Goal: Task Accomplishment & Management: Use online tool/utility

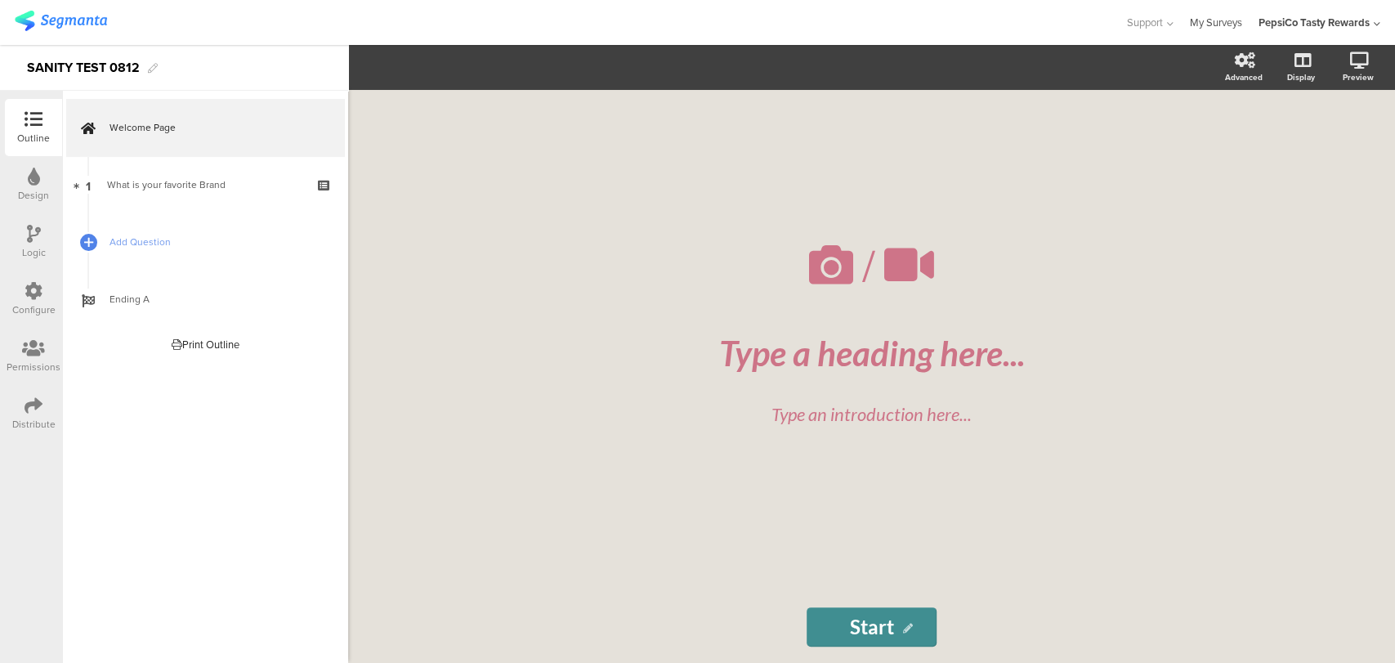
click at [1233, 23] on link "My Surveys" at bounding box center [1216, 22] width 52 height 45
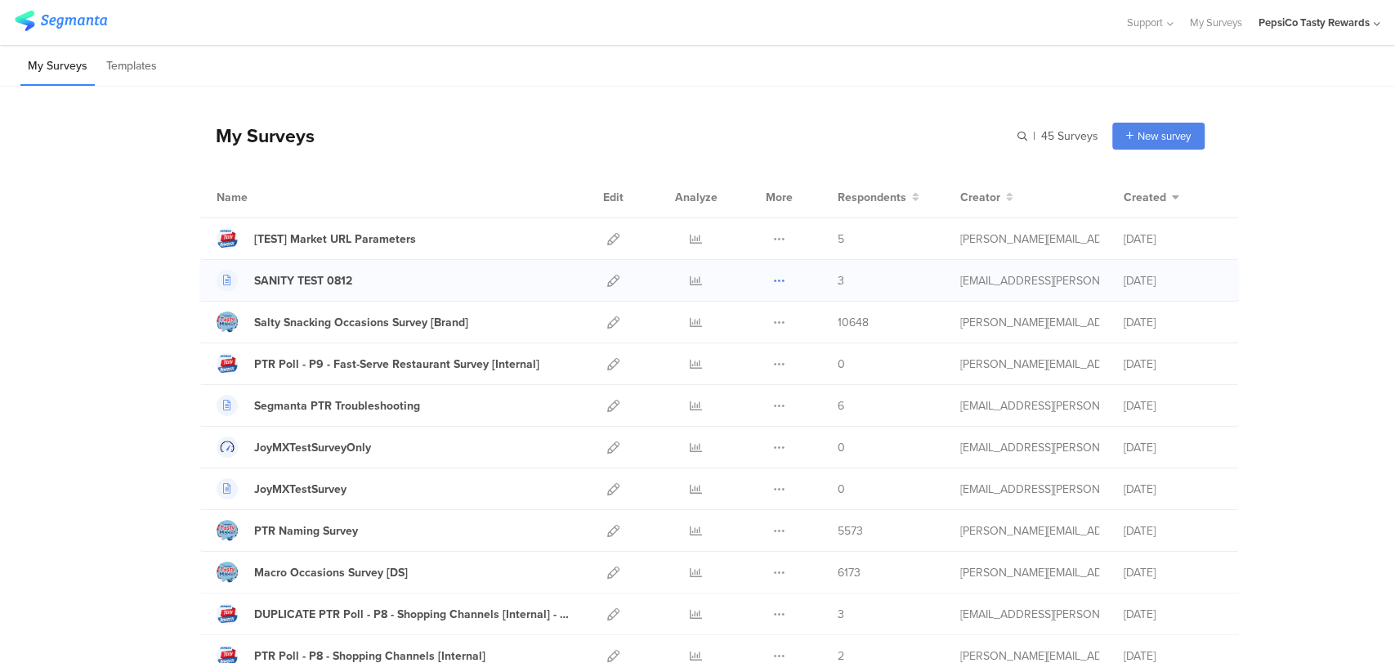
click at [773, 284] on icon at bounding box center [779, 281] width 12 height 12
click at [739, 327] on button "Duplicate" at bounding box center [747, 321] width 90 height 29
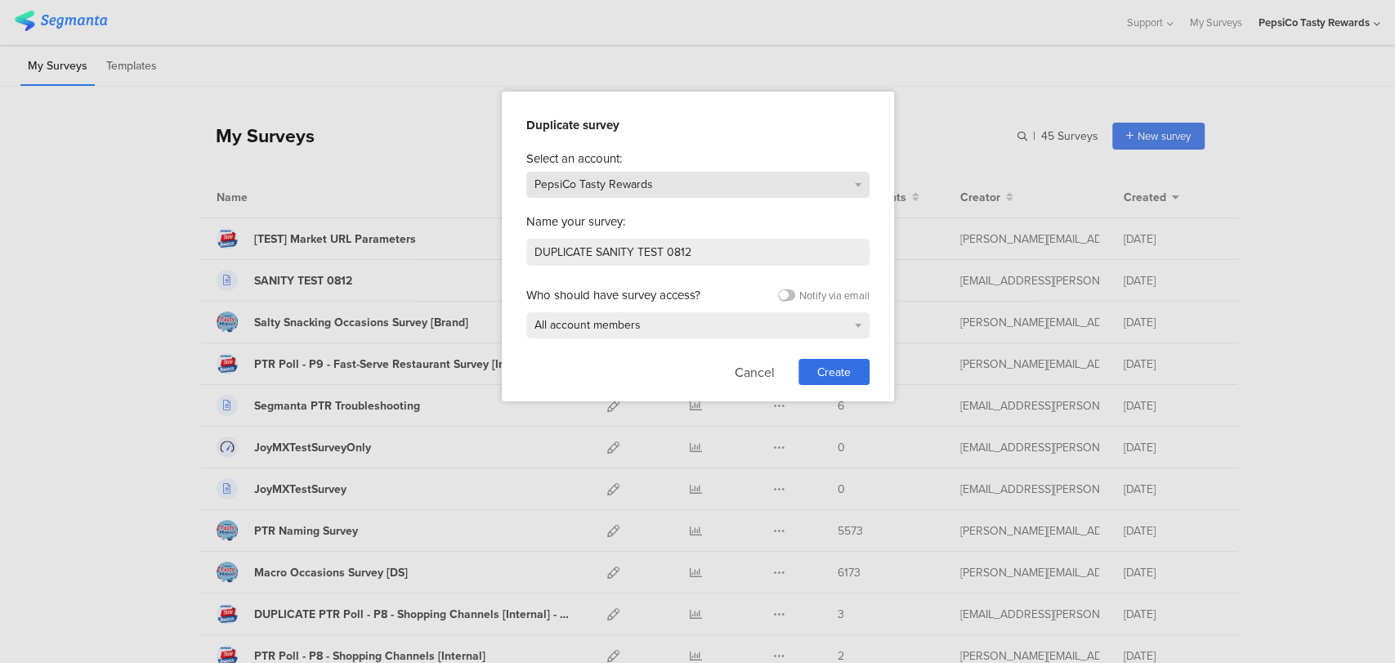
click at [711, 180] on div "PepsiCo Tasty Rewards" at bounding box center [697, 185] width 343 height 26
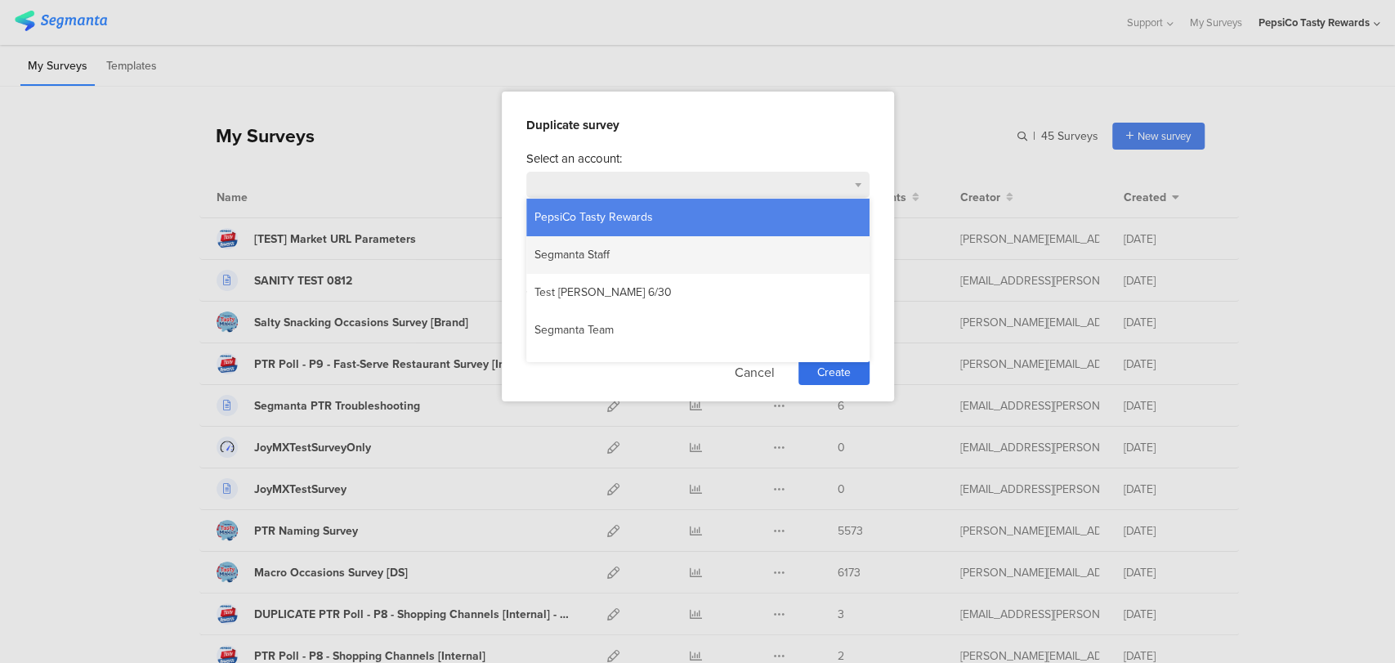
click at [709, 252] on div "Segmanta Staff" at bounding box center [697, 255] width 343 height 38
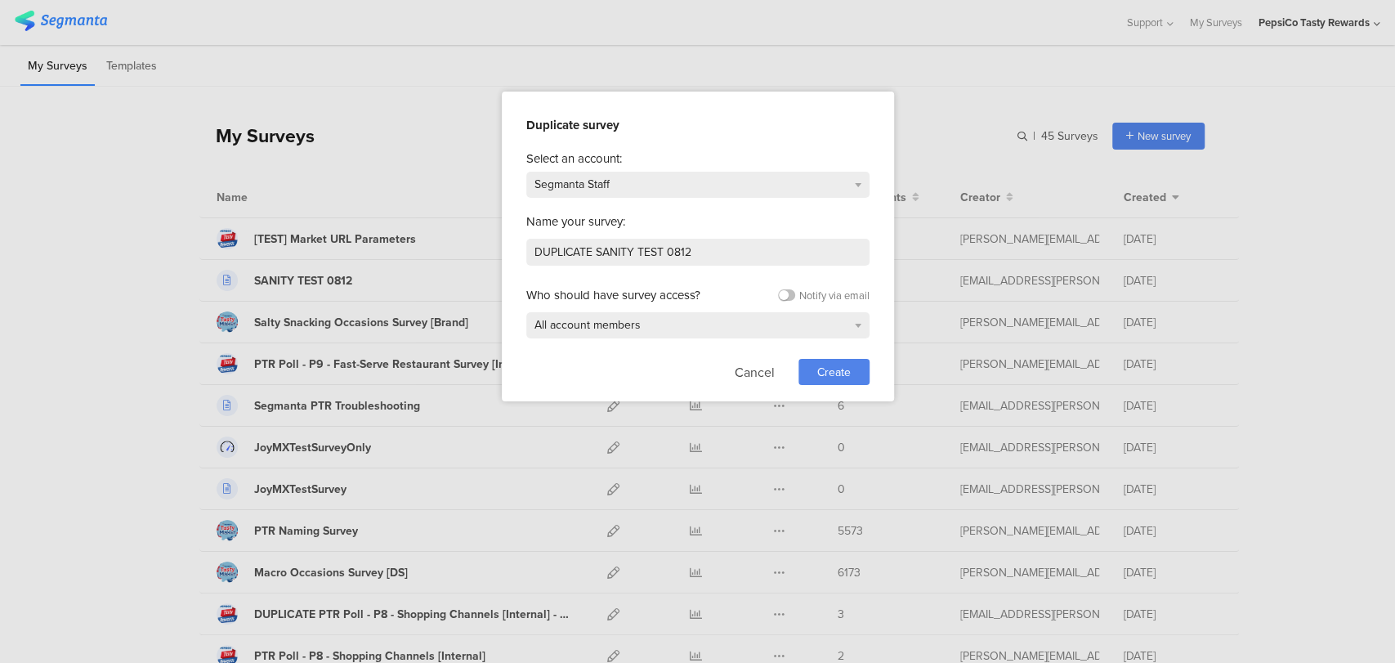
click at [837, 369] on span "Create" at bounding box center [834, 372] width 34 height 17
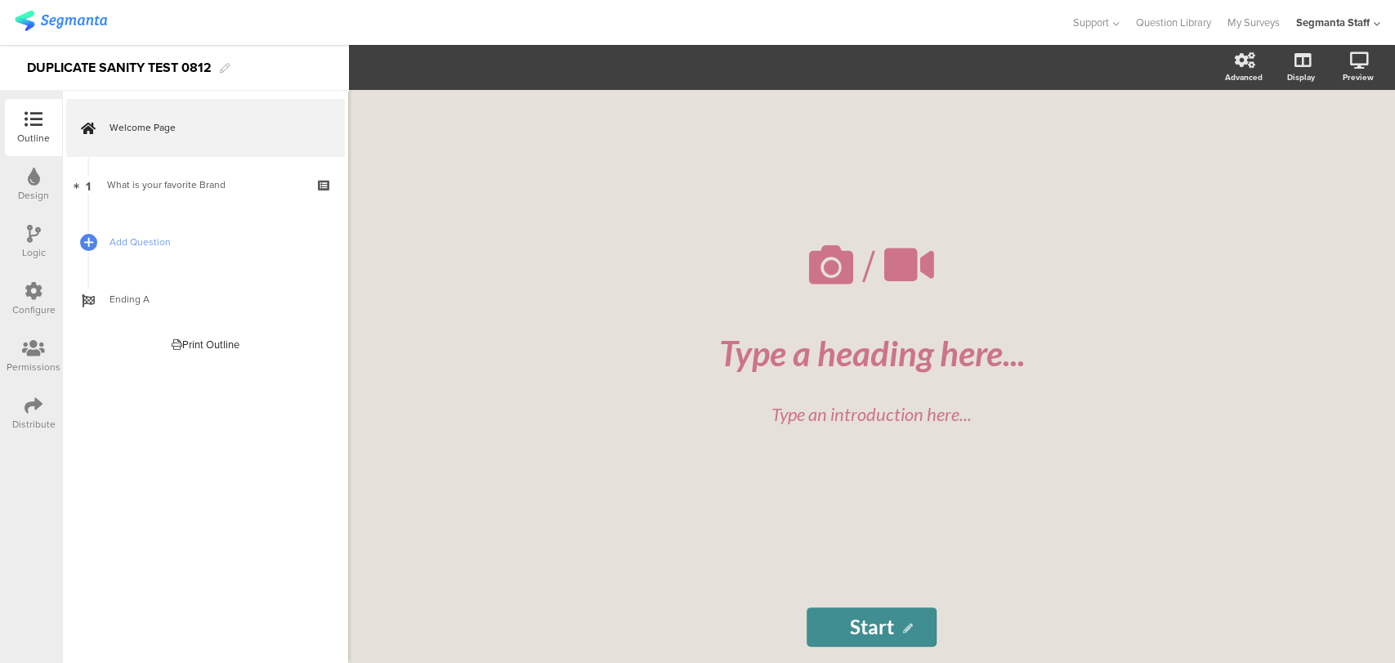
click at [32, 418] on div "Distribute" at bounding box center [33, 424] width 43 height 15
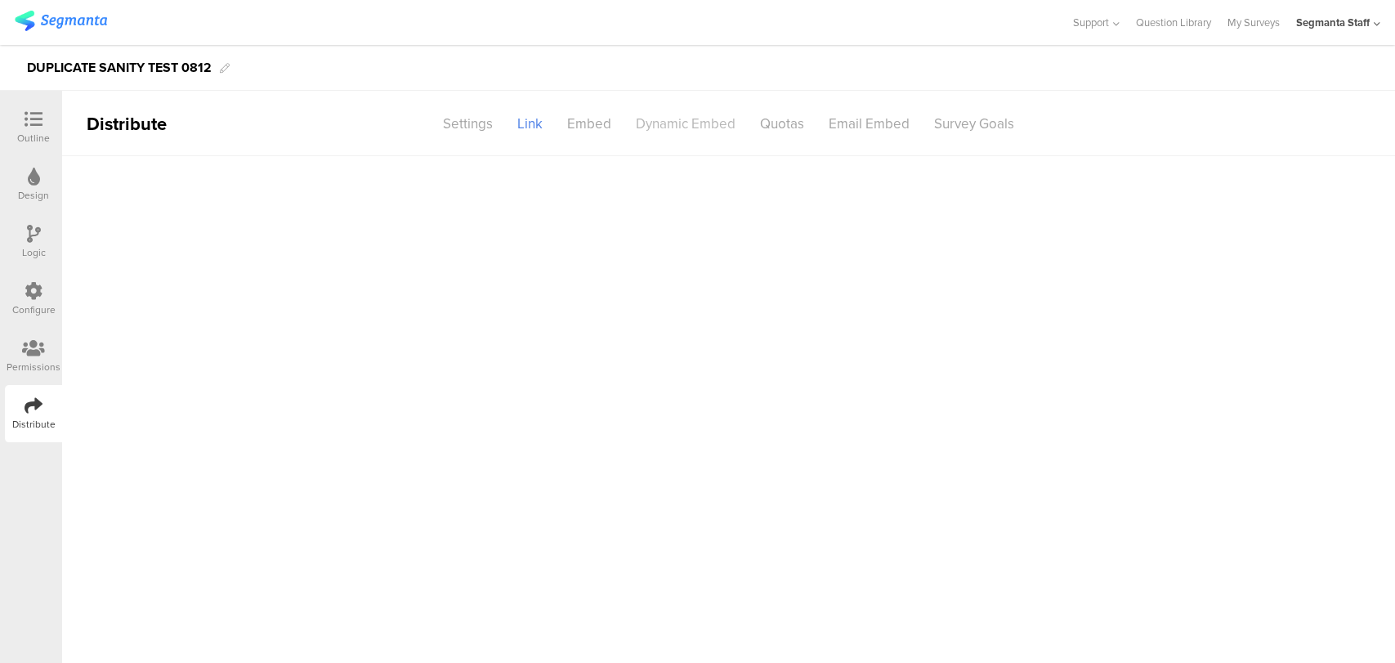
click at [707, 126] on div "Dynamic Embed" at bounding box center [686, 124] width 124 height 29
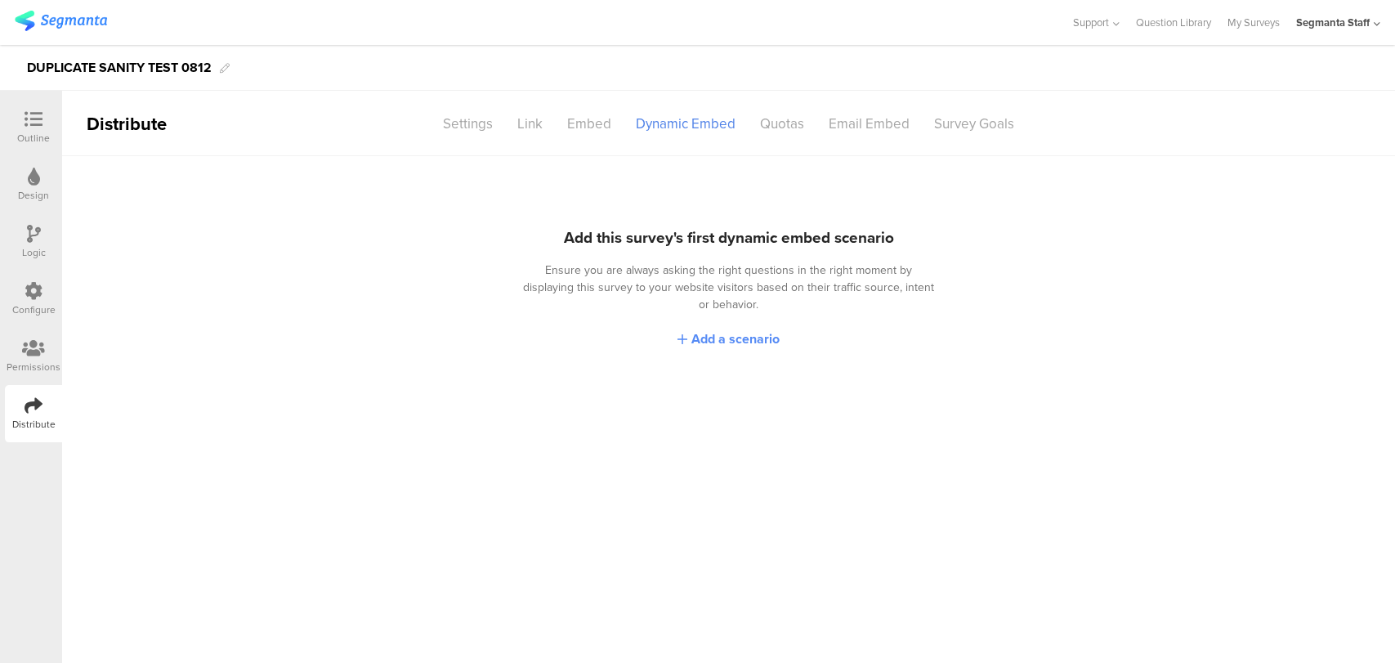
click at [745, 329] on span "Add a scenario" at bounding box center [735, 338] width 88 height 19
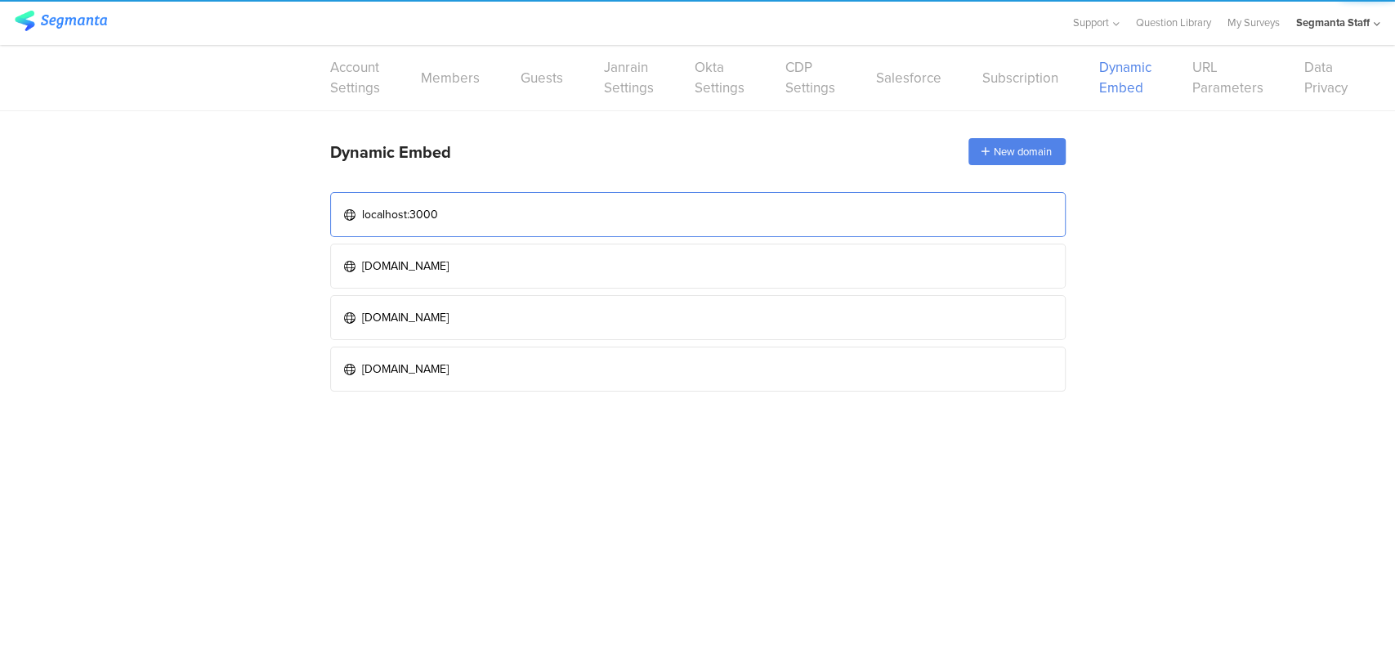
click at [608, 217] on link "localhost:3000" at bounding box center [698, 214] width 736 height 45
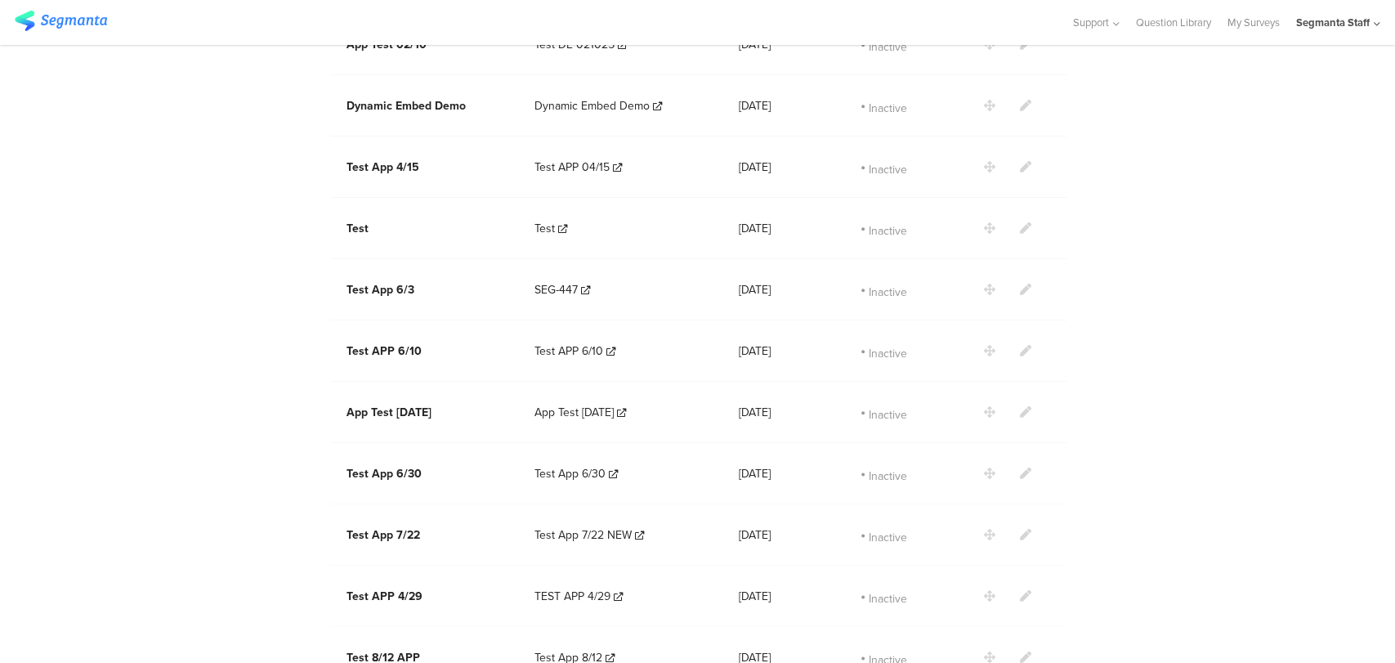
scroll to position [1380, 0]
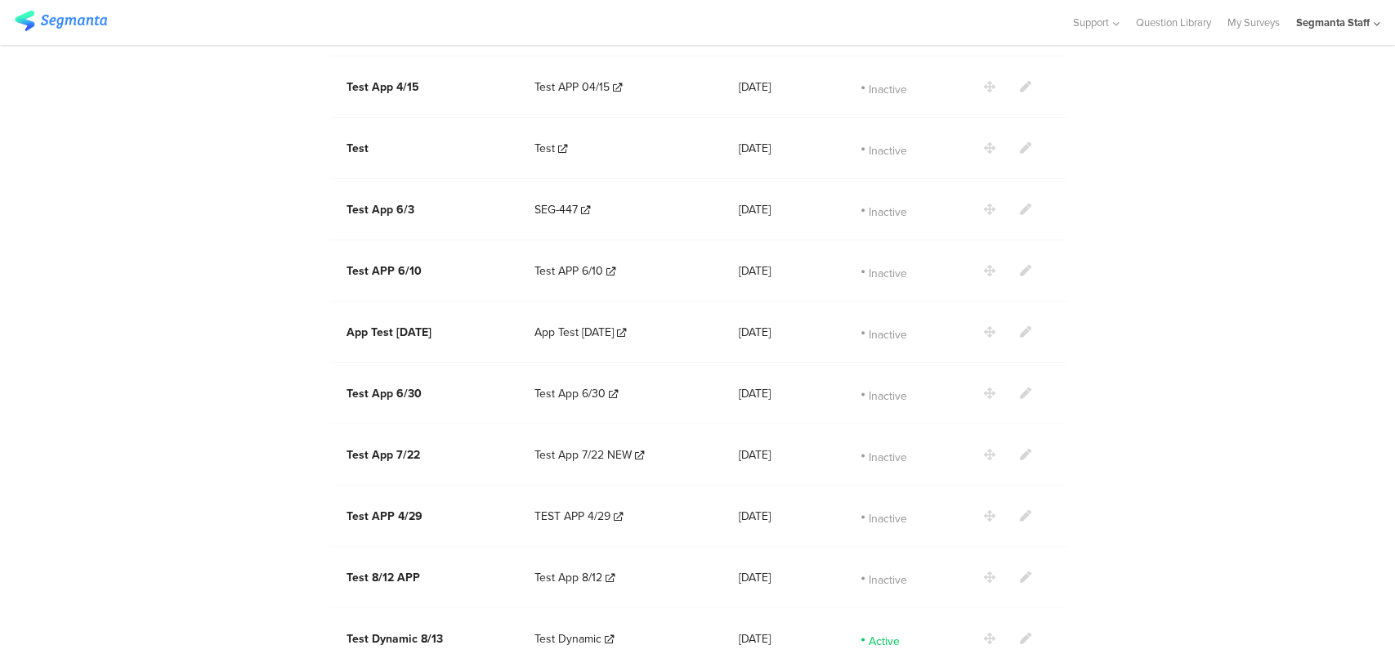
click at [1020, 633] on icon at bounding box center [1025, 638] width 11 height 11
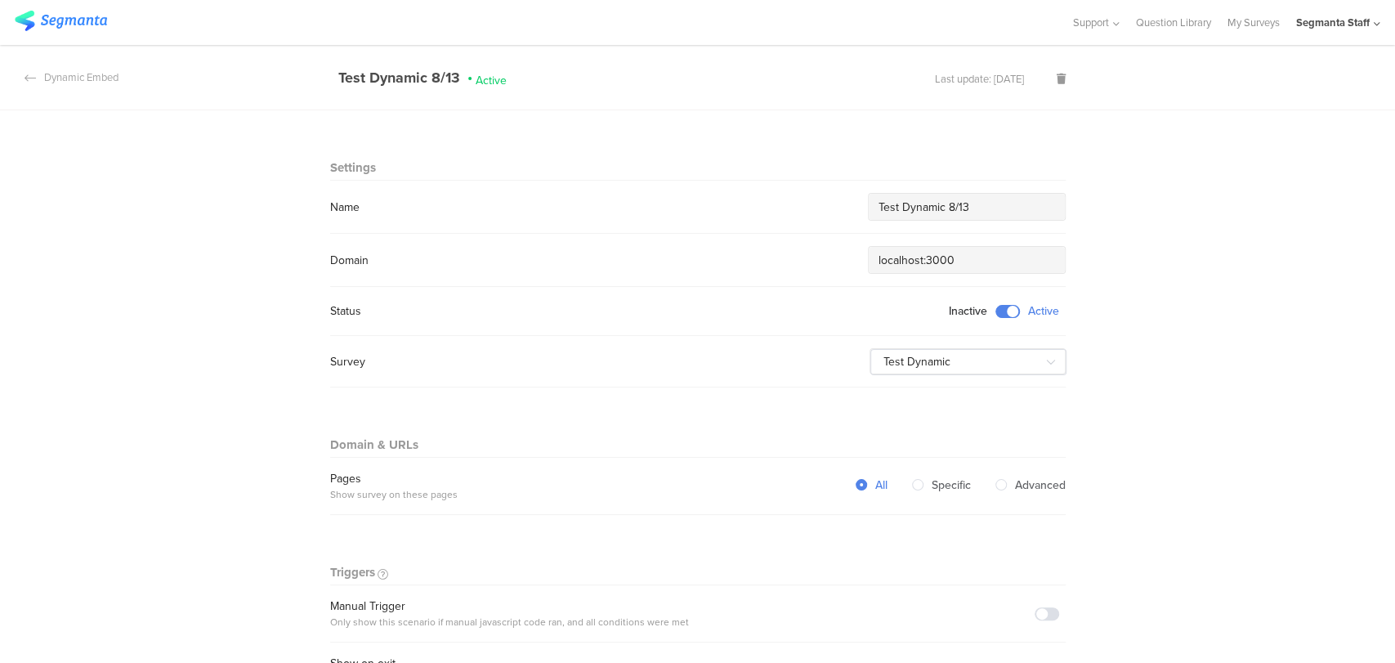
click at [995, 309] on span at bounding box center [1007, 311] width 25 height 13
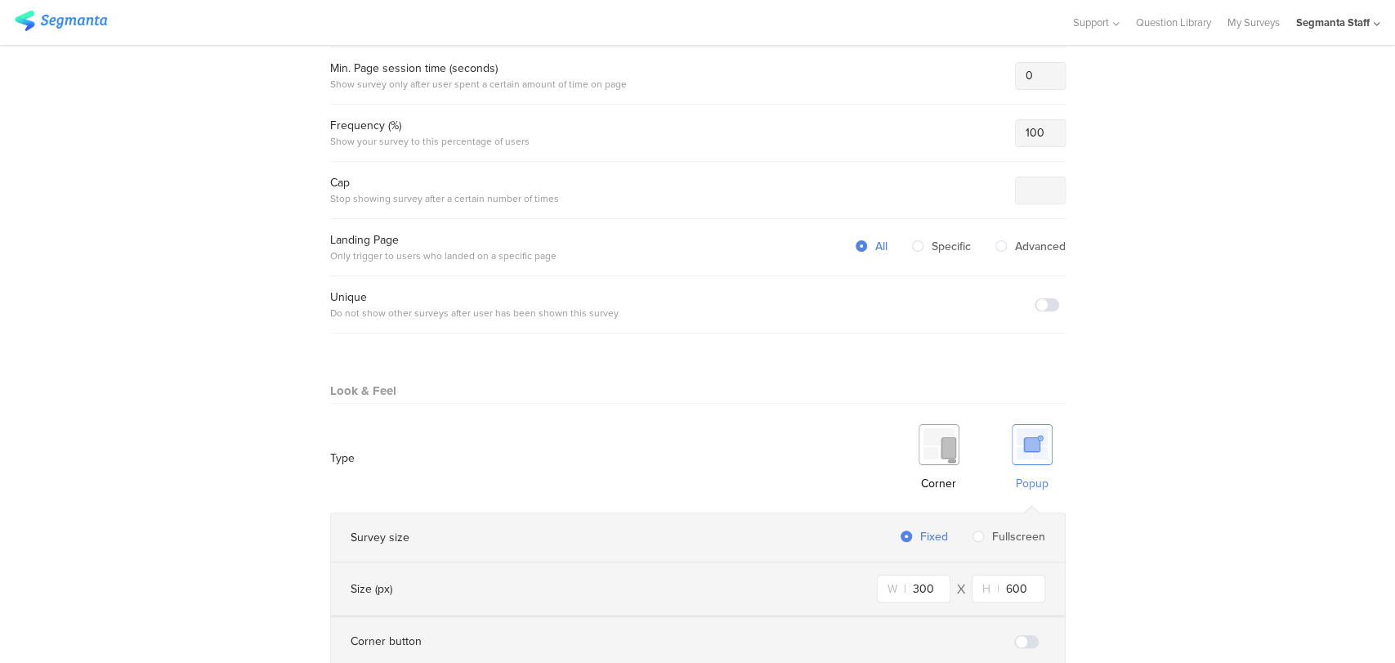
scroll to position [883, 0]
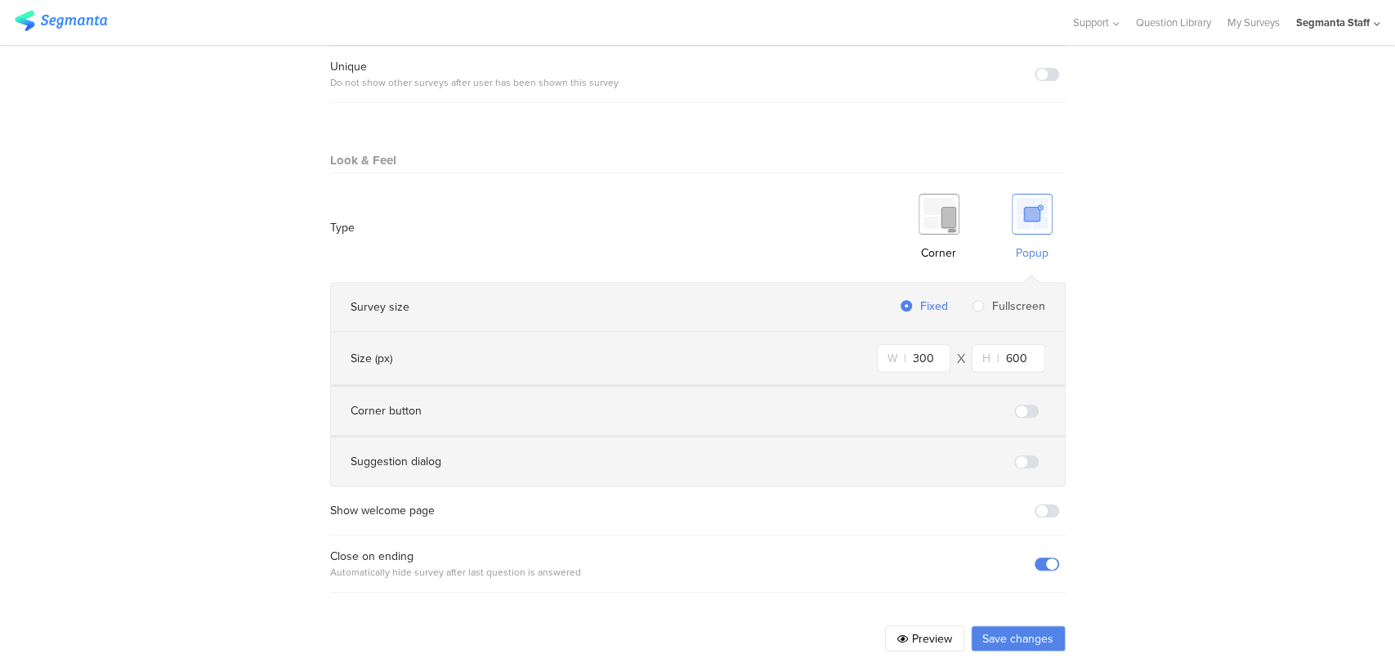
click at [994, 625] on button "Save changes" at bounding box center [1018, 638] width 95 height 26
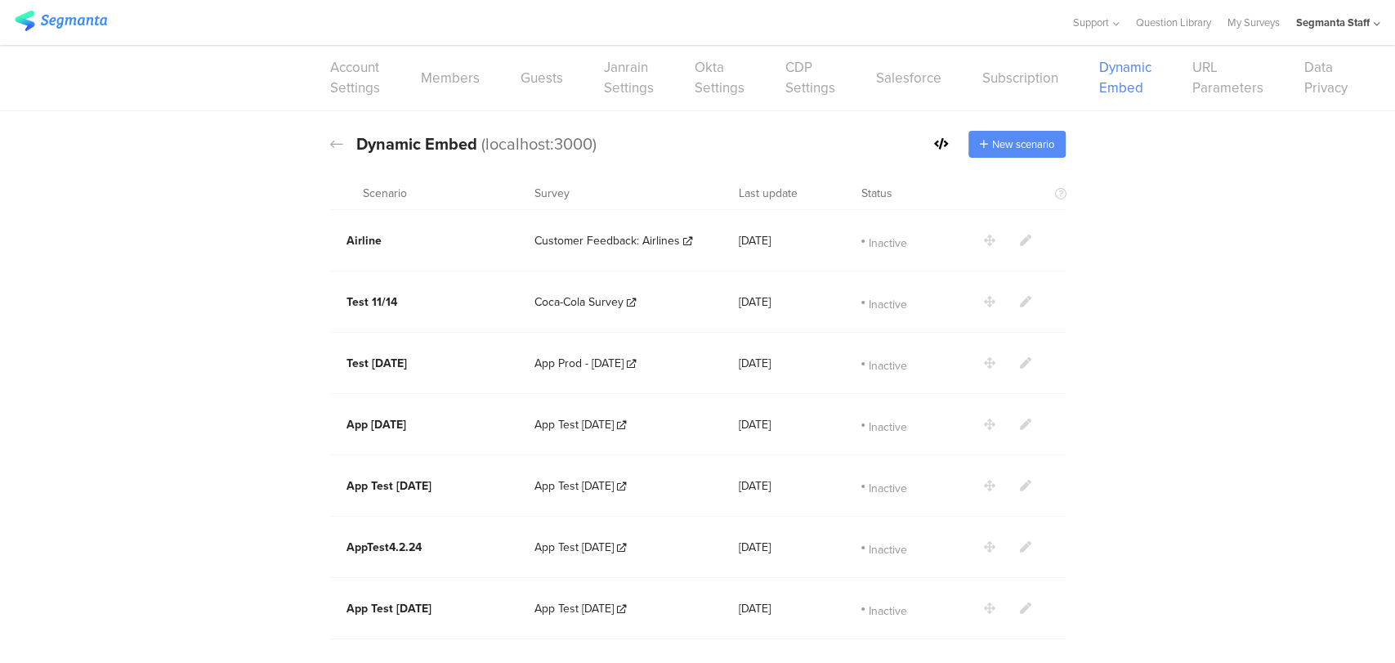
click at [982, 138] on div "New scenario" at bounding box center [1017, 144] width 97 height 27
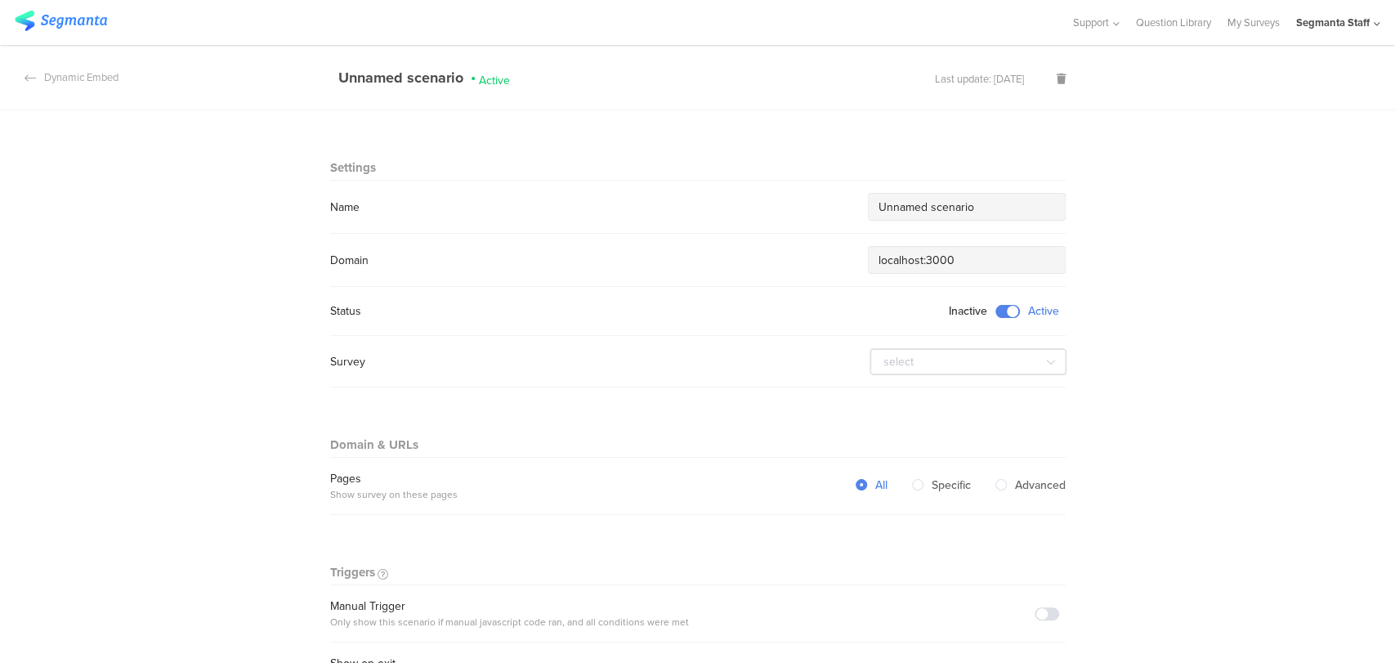
drag, startPoint x: 946, startPoint y: 199, endPoint x: 777, endPoint y: 215, distance: 169.2
click at [776, 214] on div "Name Unnamed scenario" at bounding box center [698, 207] width 736 height 28
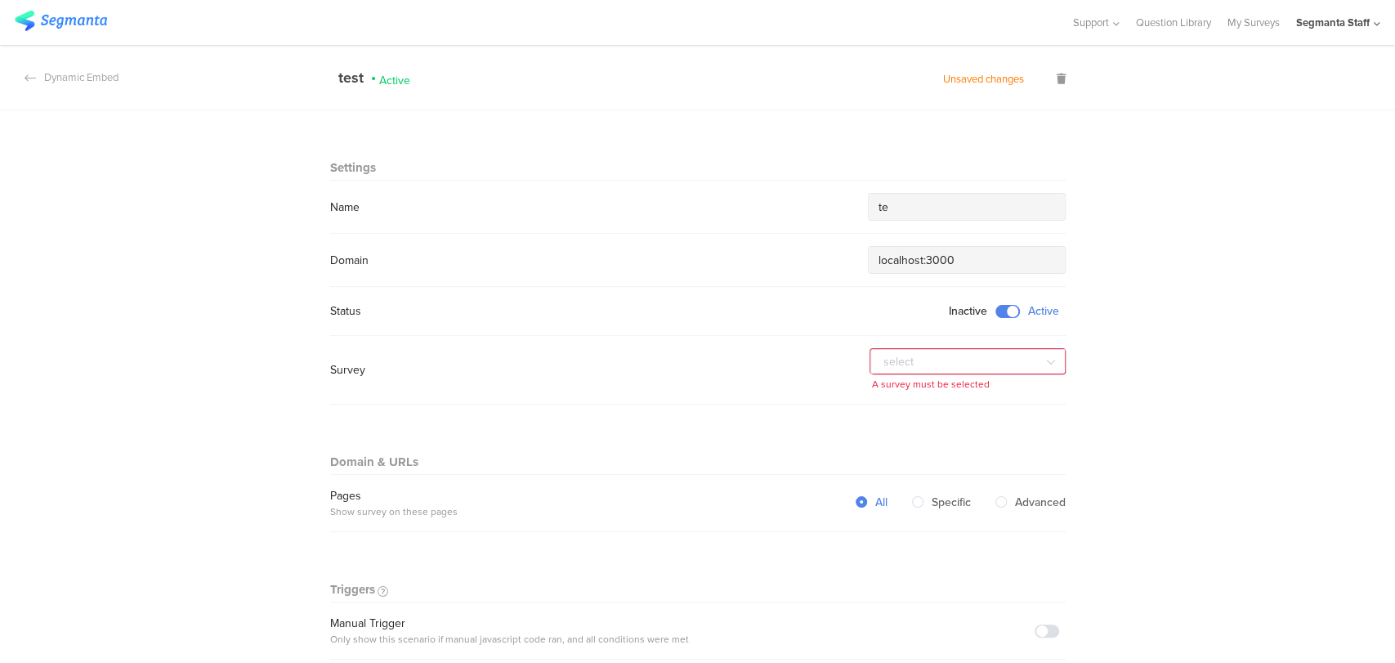
type input "t"
type input "Test Dynamic Embed"
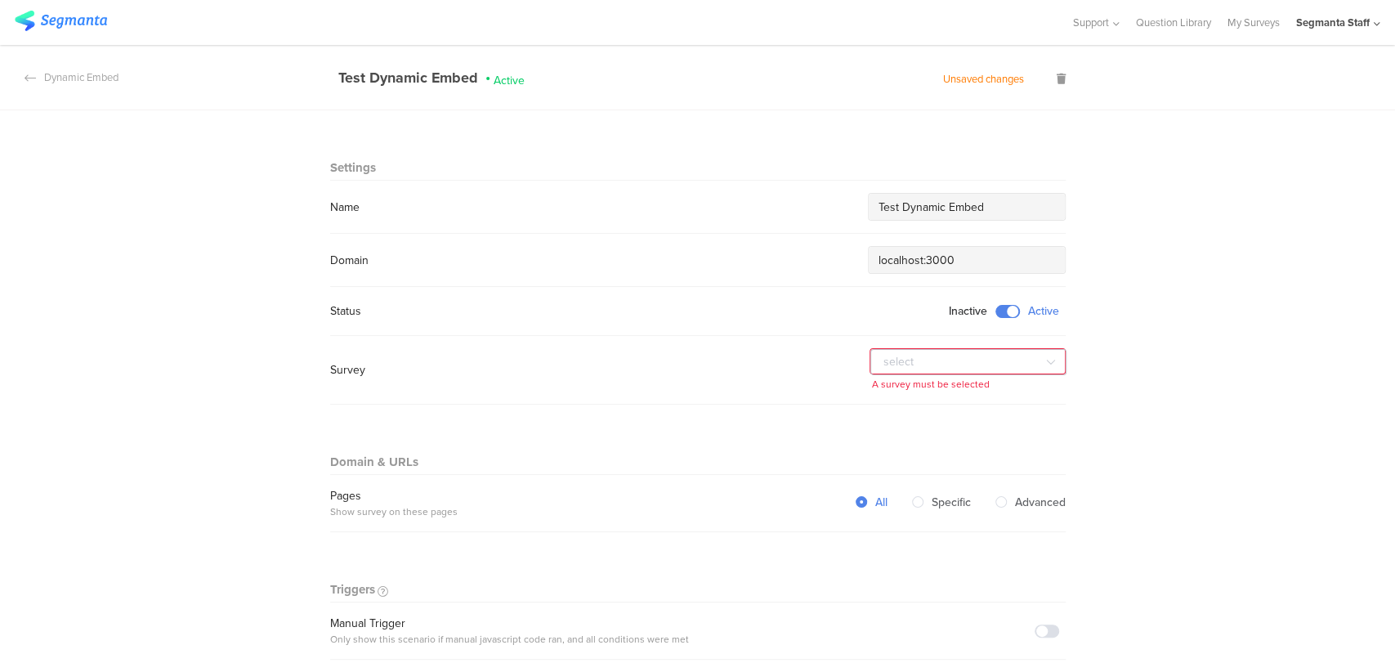
click at [883, 348] on div "DUPLICATE SANITY TEST 0812 Test Dynamic Test Image Upload Test CDP - Non CIAM U…" at bounding box center [968, 361] width 196 height 26
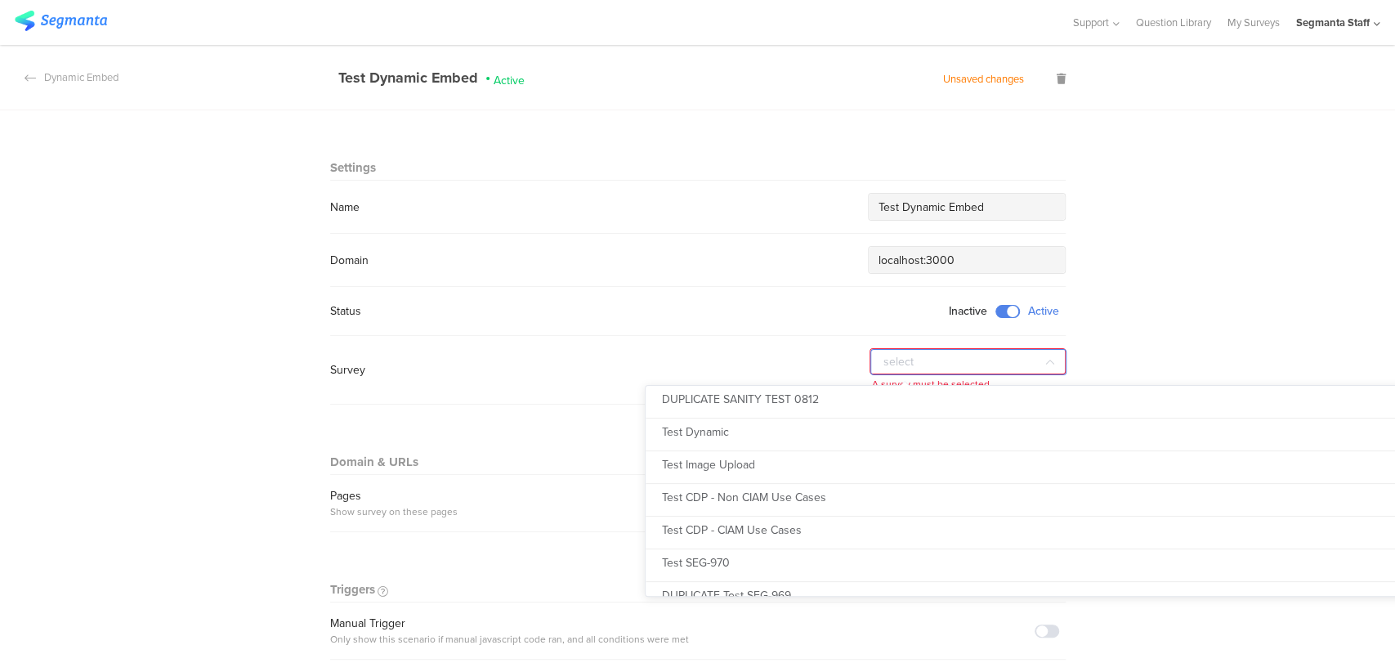
click at [886, 350] on input "text" at bounding box center [968, 362] width 196 height 26
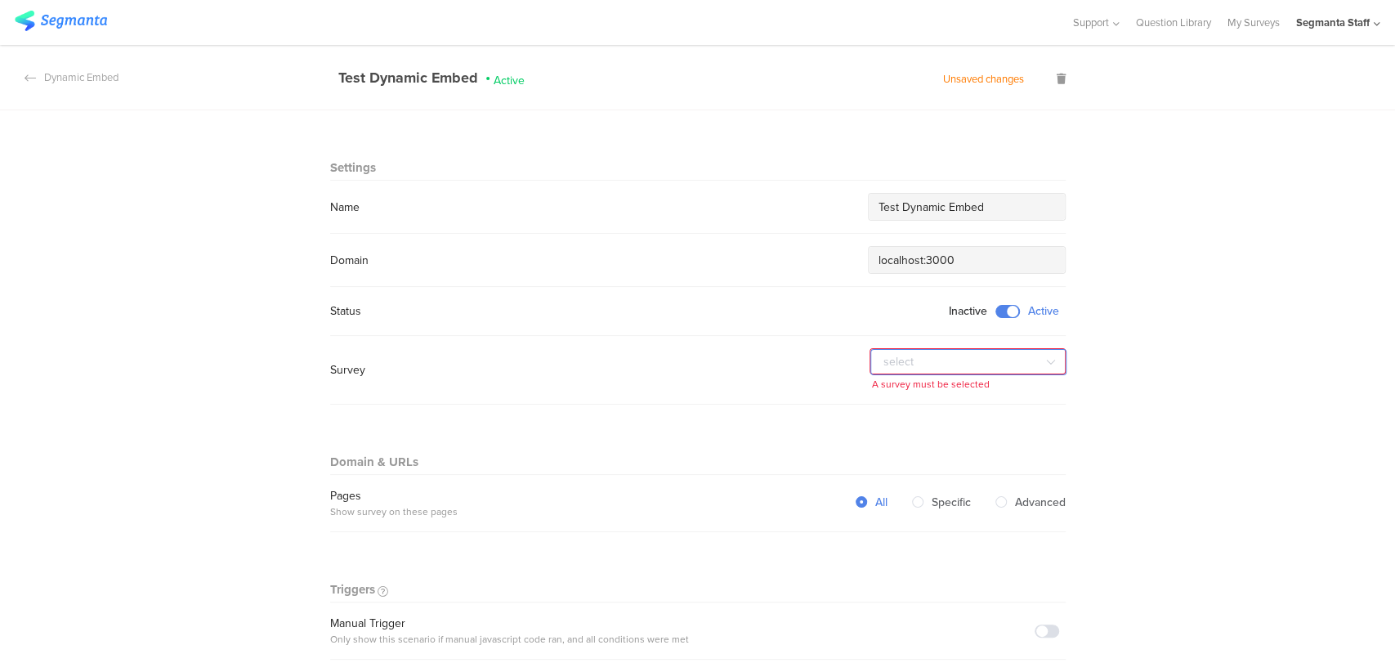
click at [889, 351] on input "text" at bounding box center [968, 362] width 196 height 26
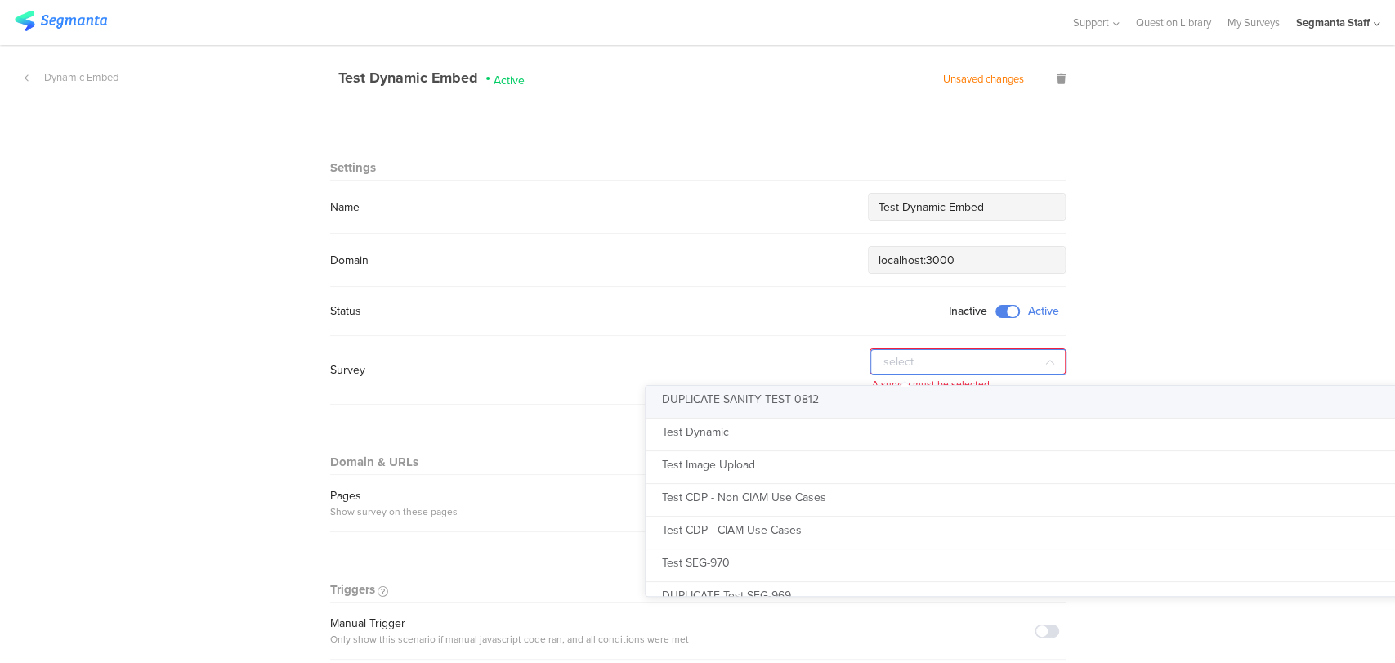
click at [812, 403] on li "DUPLICATE SANITY TEST 0812" at bounding box center [1059, 402] width 827 height 33
type input "DUPLICATE SANITY TEST 0812"
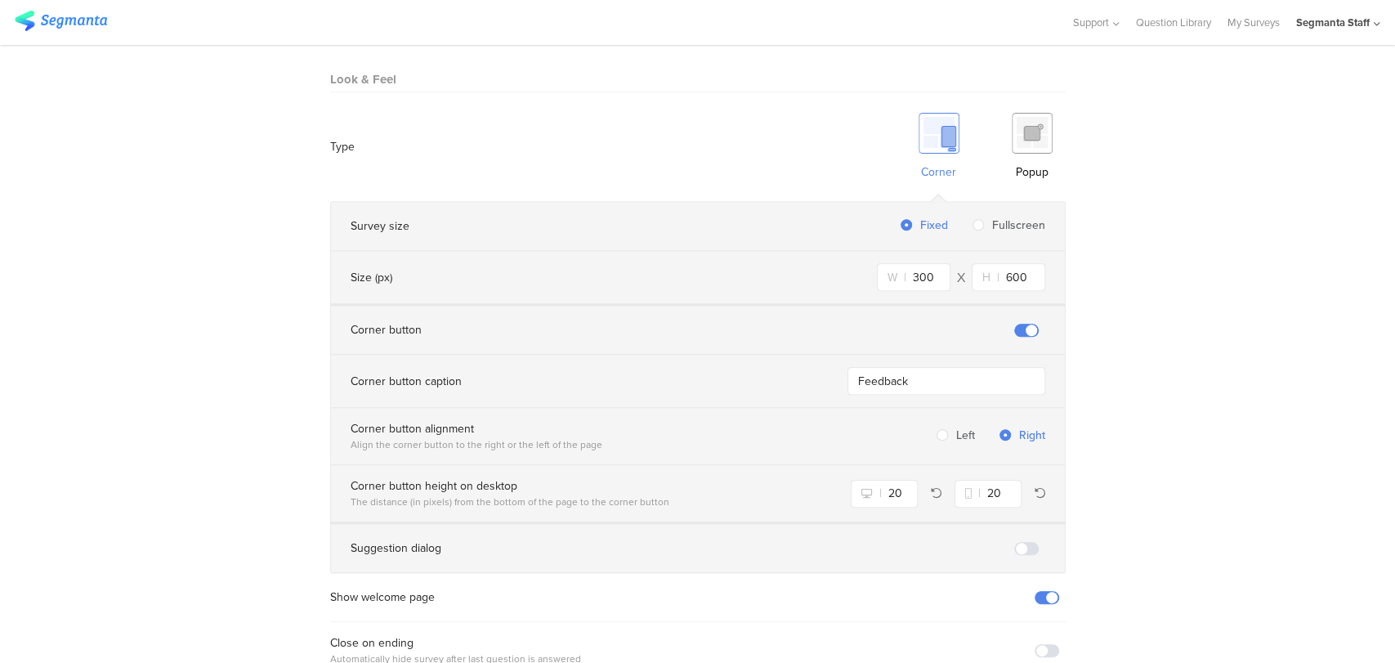
scroll to position [1046, 0]
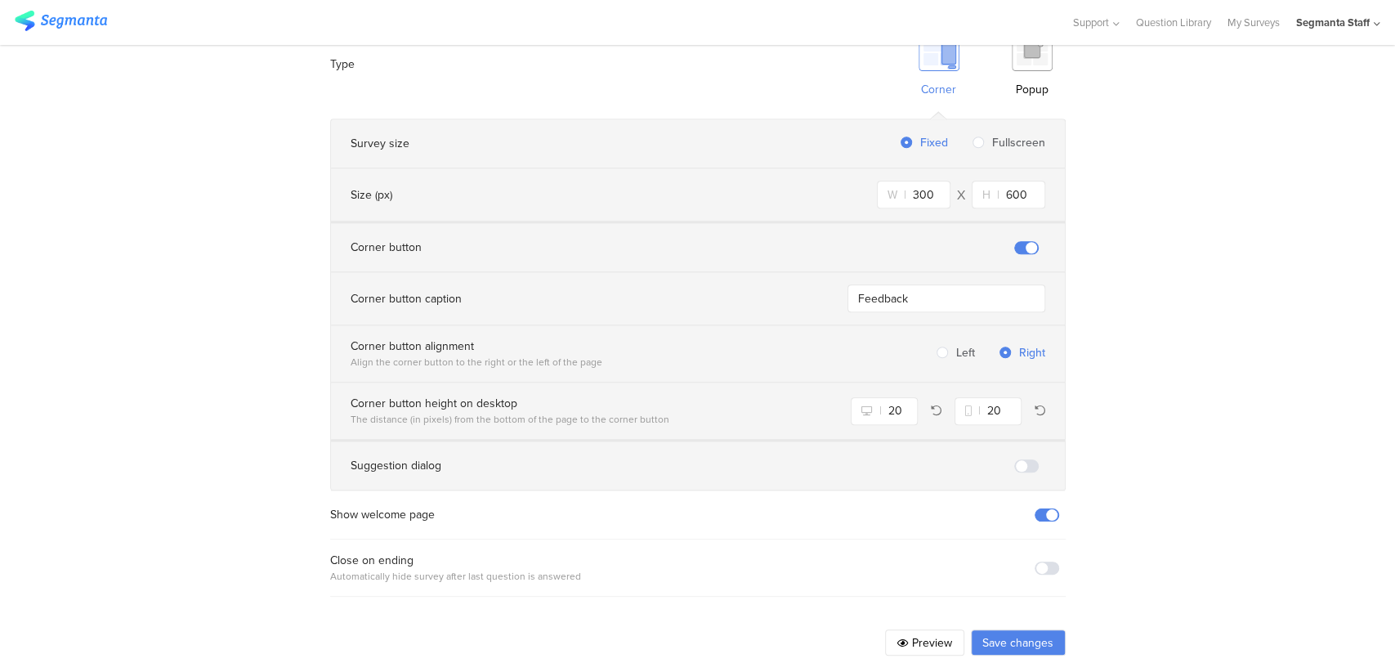
click at [897, 638] on icon at bounding box center [902, 643] width 11 height 10
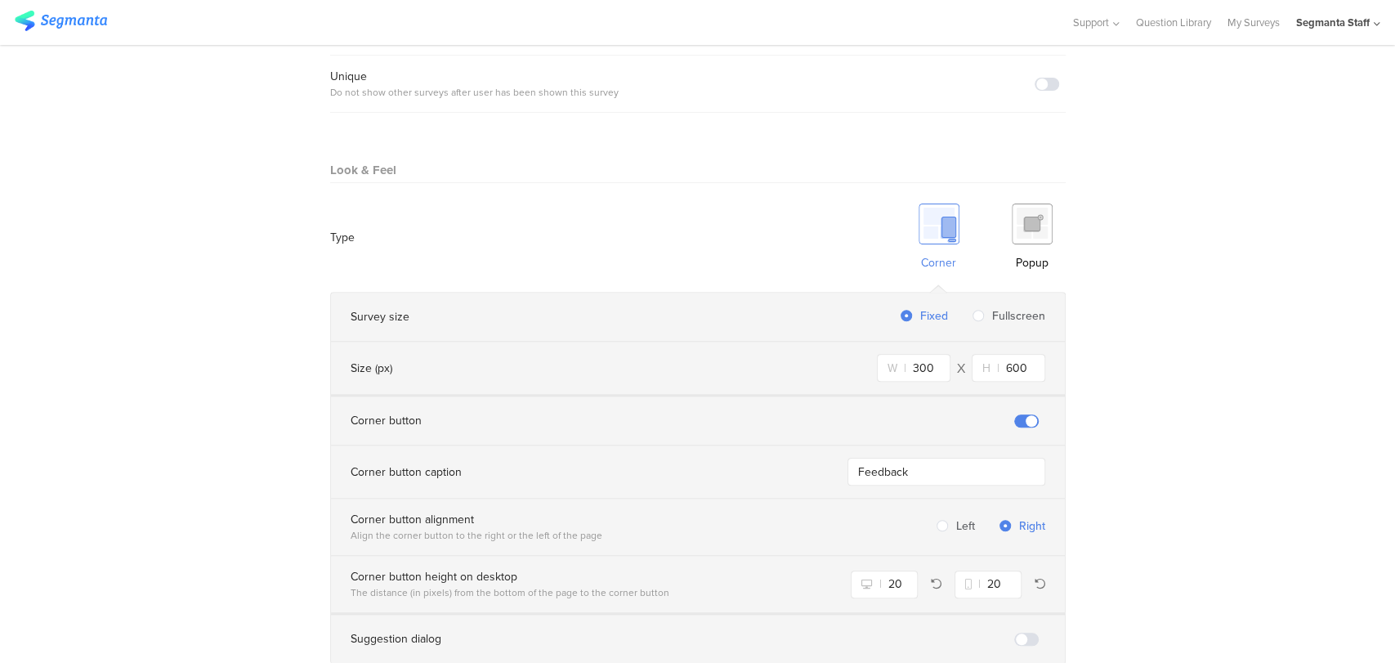
scroll to position [864, 0]
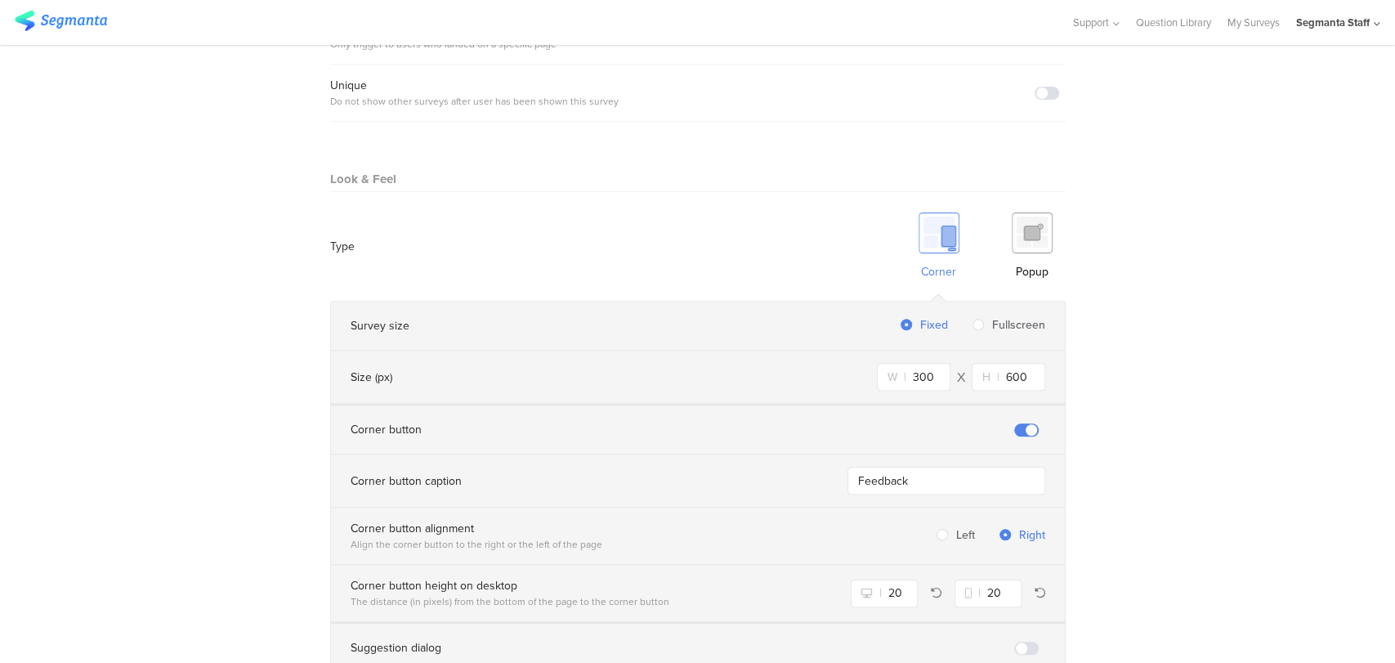
click at [1029, 213] on img at bounding box center [1032, 233] width 41 height 41
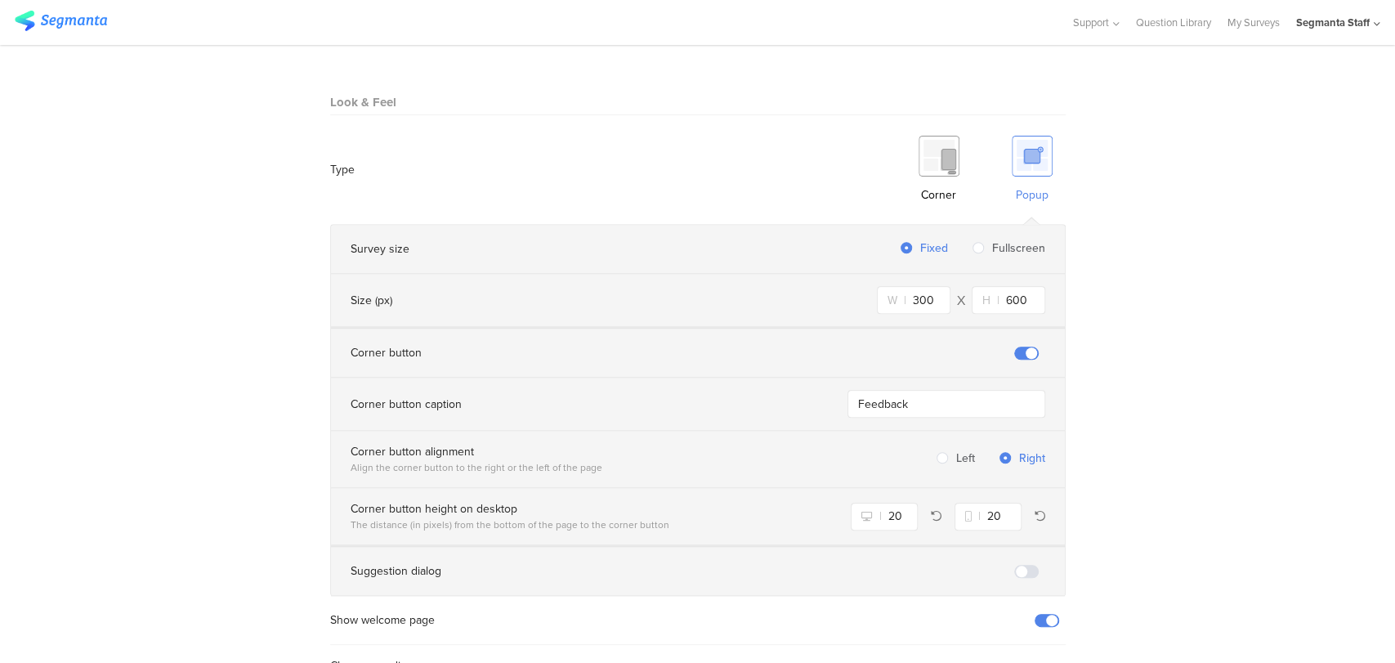
scroll to position [1046, 0]
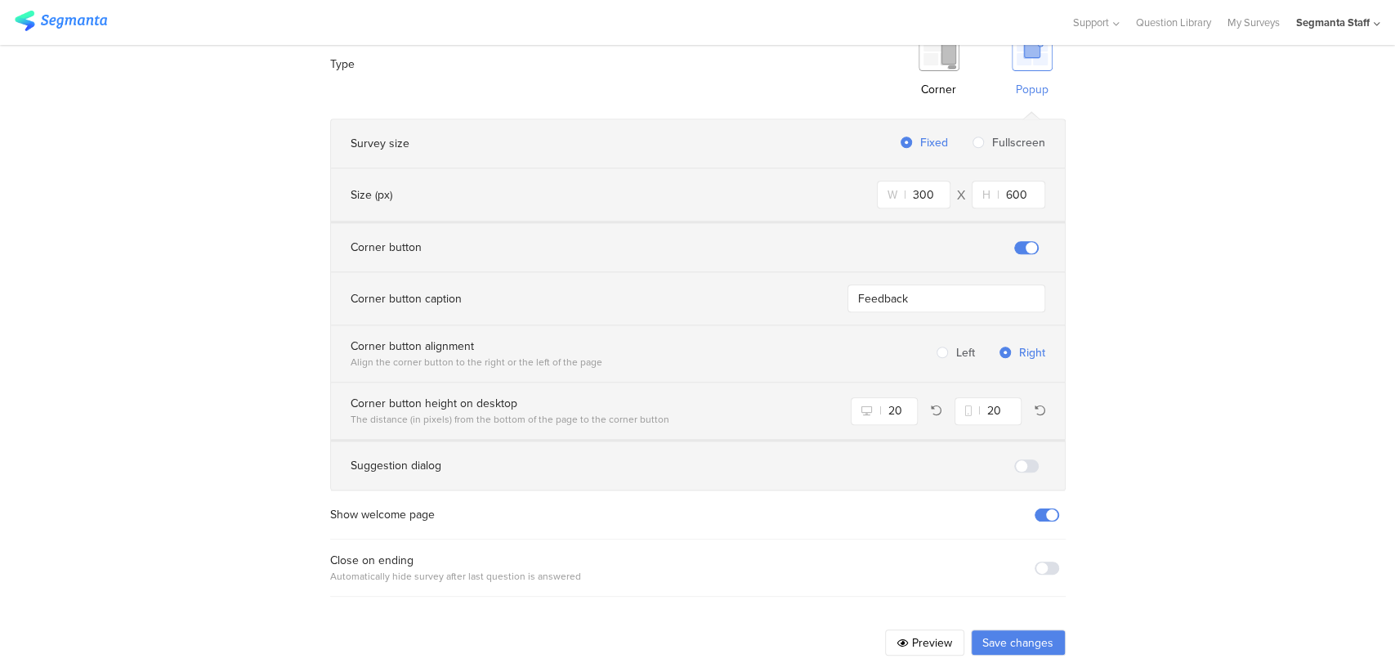
click at [1046, 508] on span at bounding box center [1047, 514] width 25 height 13
click at [923, 629] on button "Preview" at bounding box center [924, 642] width 79 height 26
click at [1015, 241] on span at bounding box center [1026, 247] width 25 height 13
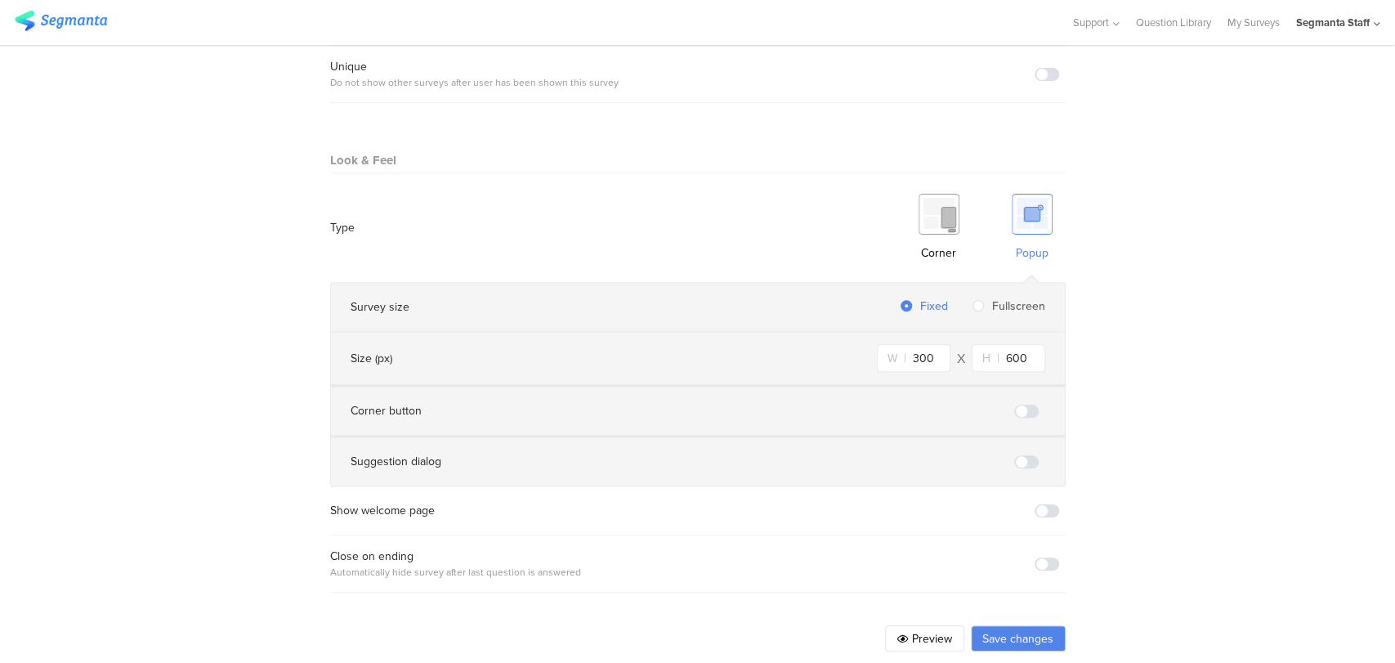
click at [996, 625] on button "Save changes" at bounding box center [1018, 638] width 95 height 26
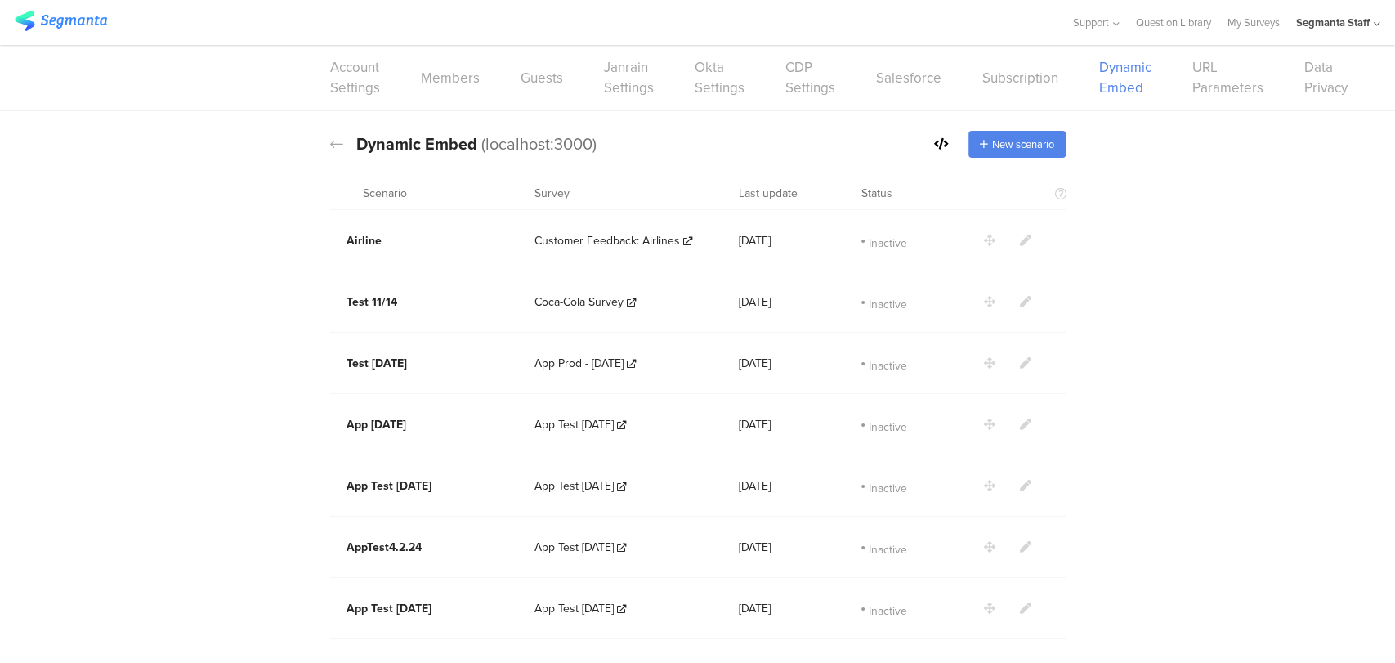
click at [937, 142] on icon at bounding box center [941, 143] width 15 height 11
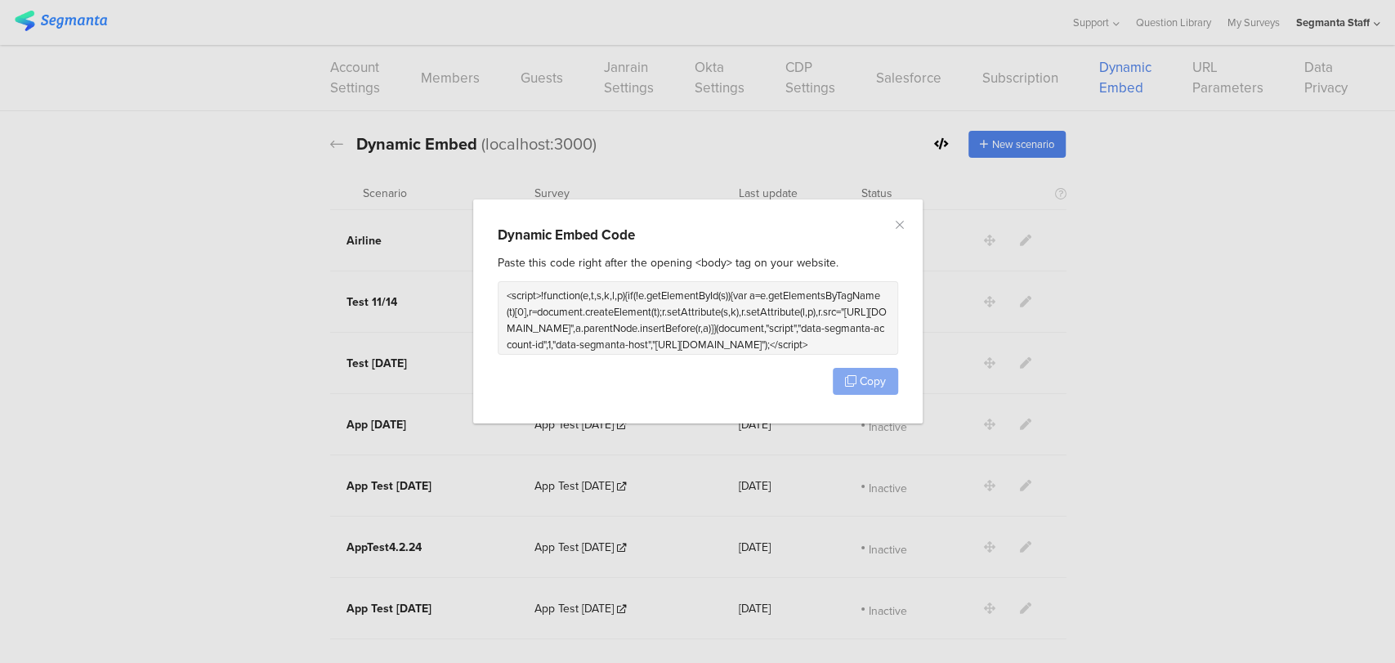
click at [866, 376] on span "Copy" at bounding box center [873, 381] width 26 height 17
click at [865, 376] on span "Copy" at bounding box center [873, 381] width 26 height 17
click at [865, 375] on span "Copy" at bounding box center [873, 381] width 26 height 17
click at [901, 225] on icon "Close" at bounding box center [899, 224] width 13 height 13
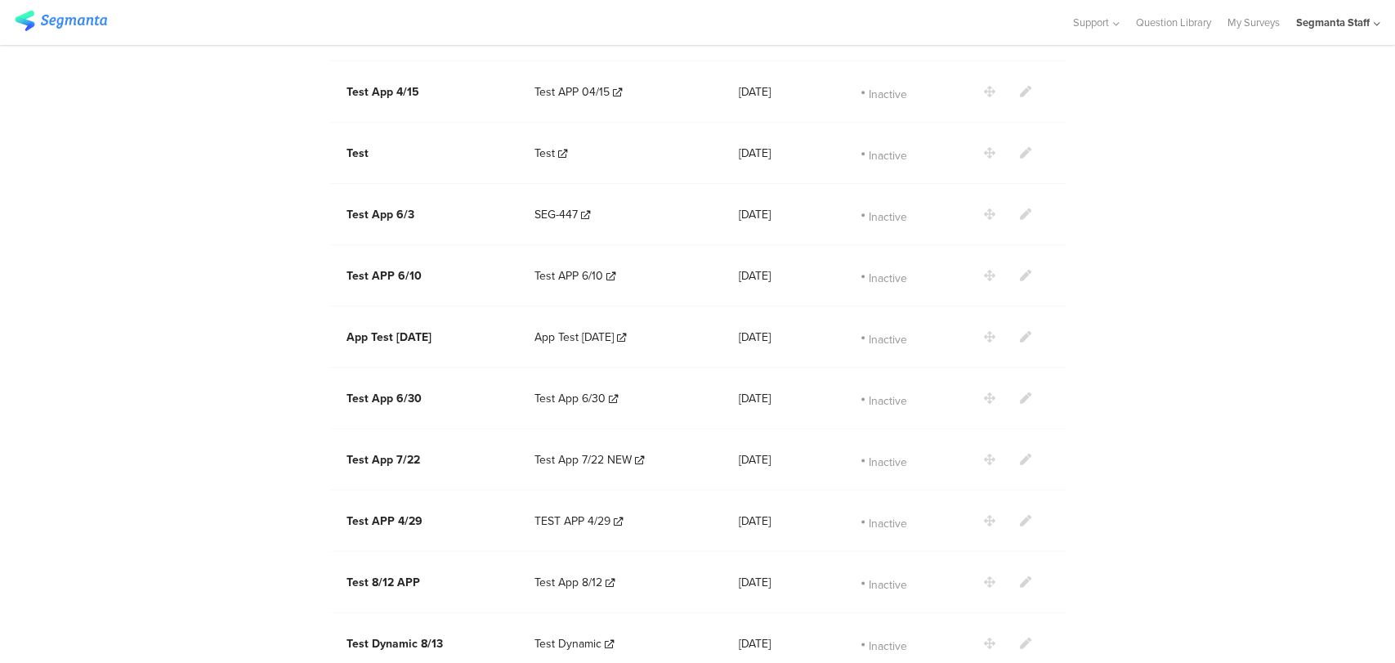
scroll to position [1439, 0]
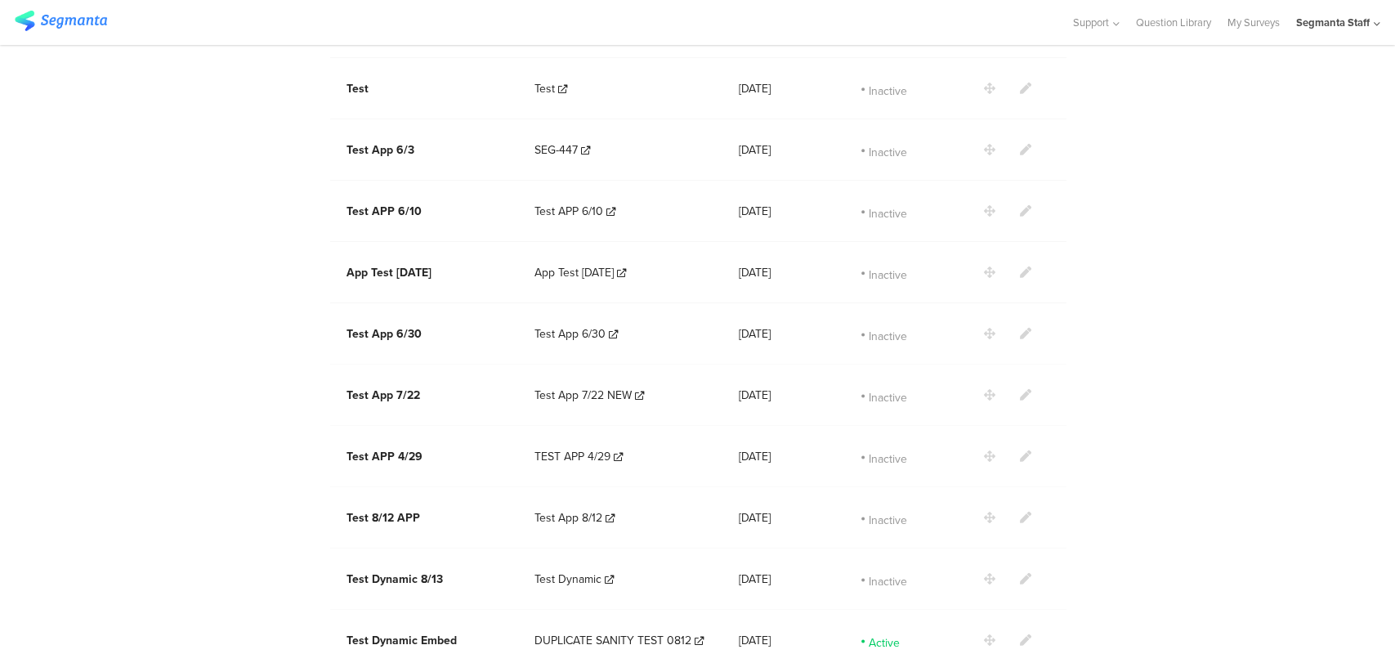
click at [1020, 634] on icon at bounding box center [1025, 639] width 11 height 11
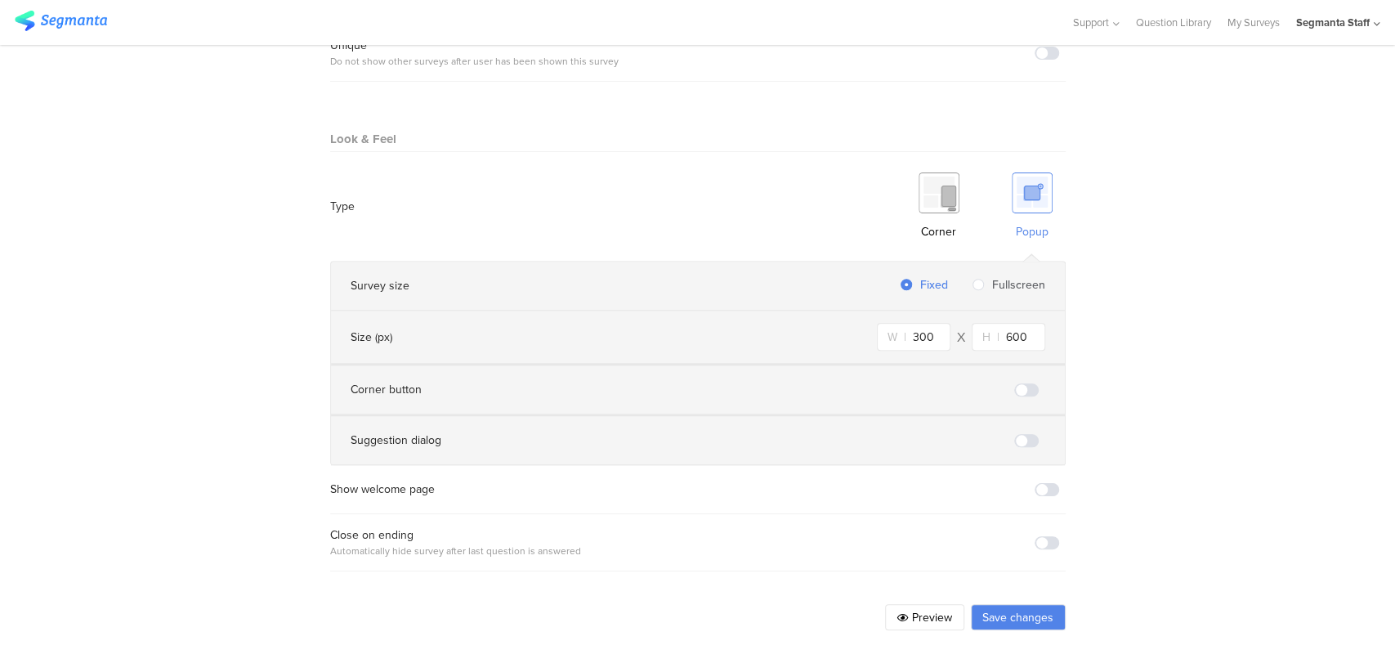
scroll to position [883, 0]
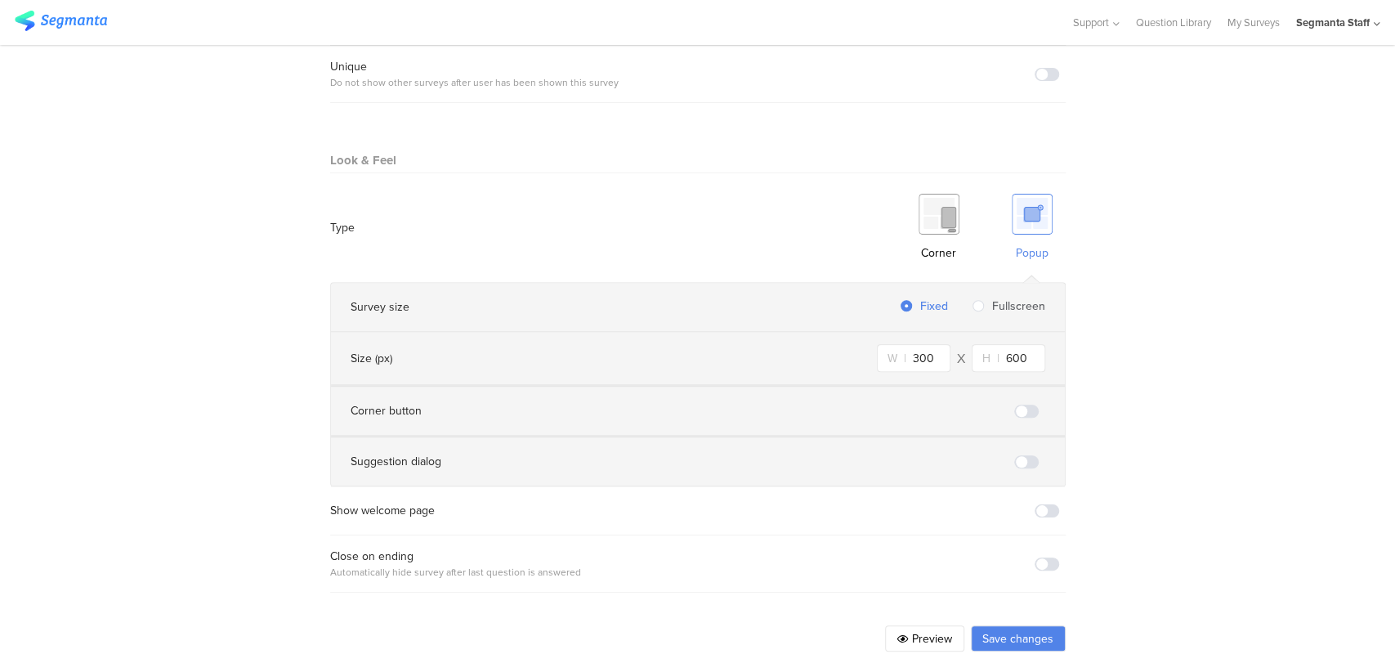
click at [1039, 557] on span at bounding box center [1047, 563] width 25 height 13
click at [988, 625] on button "Save changes" at bounding box center [1018, 638] width 95 height 26
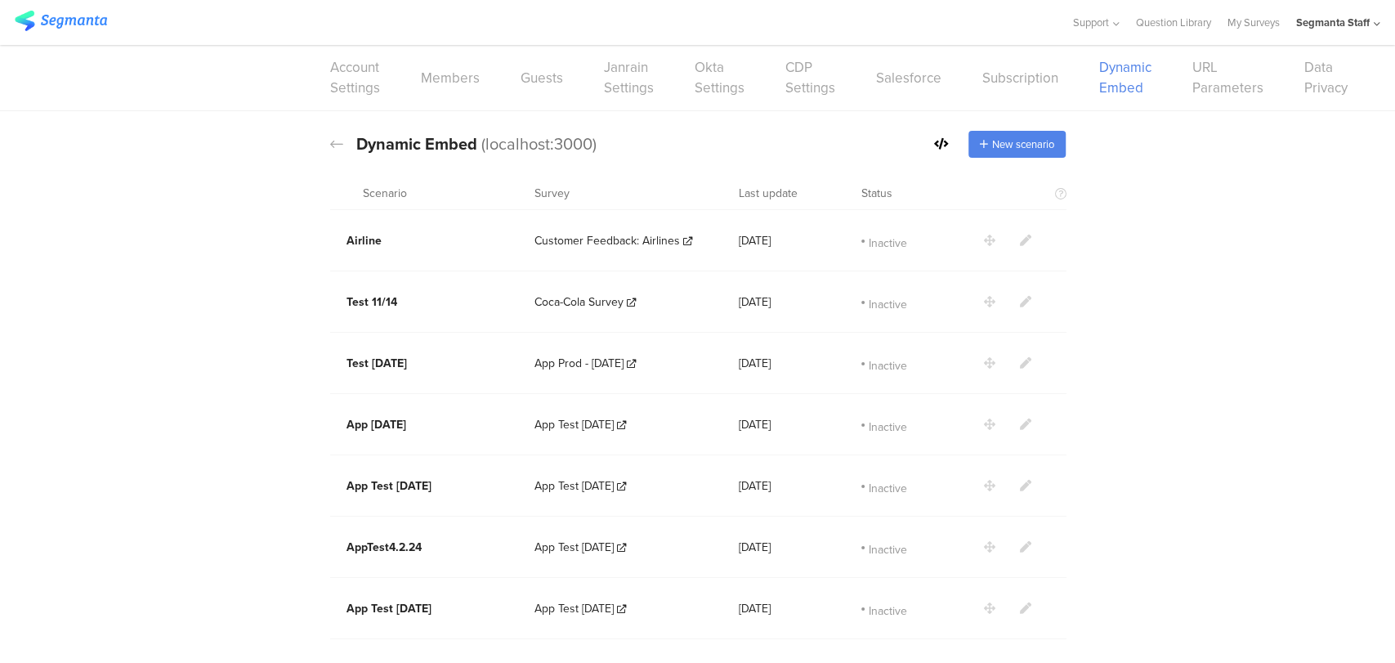
click at [935, 143] on icon at bounding box center [941, 143] width 15 height 11
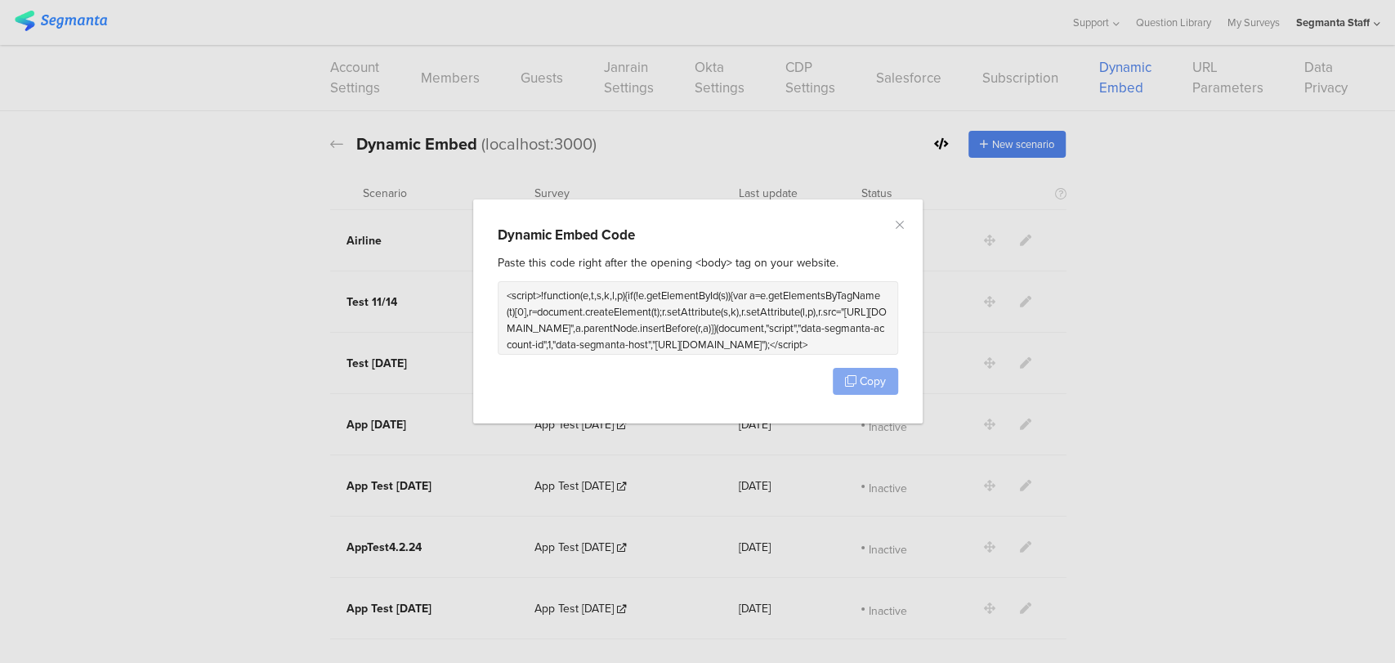
click at [856, 393] on button "Copy" at bounding box center [865, 381] width 65 height 27
click at [853, 384] on icon "dialog" at bounding box center [850, 380] width 11 height 11
drag, startPoint x: 853, startPoint y: 384, endPoint x: 861, endPoint y: 455, distance: 71.5
click at [853, 383] on icon "dialog" at bounding box center [850, 380] width 11 height 11
click at [904, 220] on icon "Close" at bounding box center [899, 224] width 13 height 13
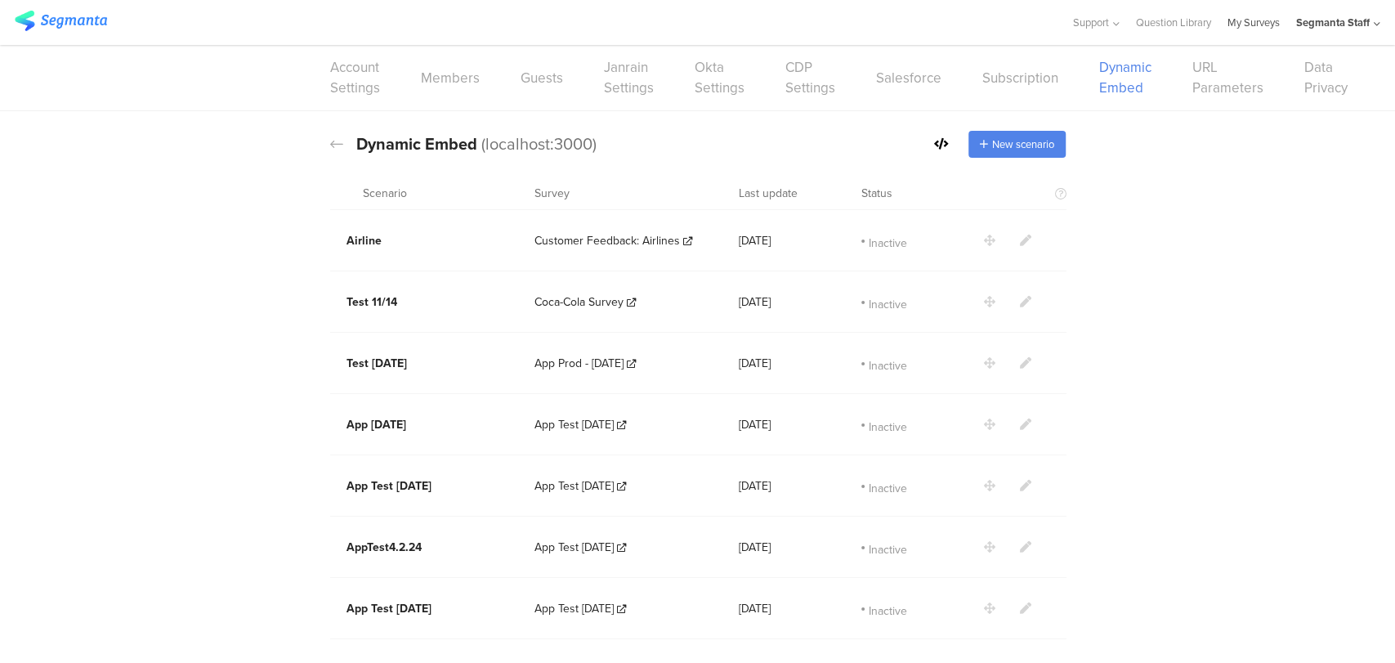
click at [1238, 19] on link "My Surveys" at bounding box center [1254, 22] width 52 height 45
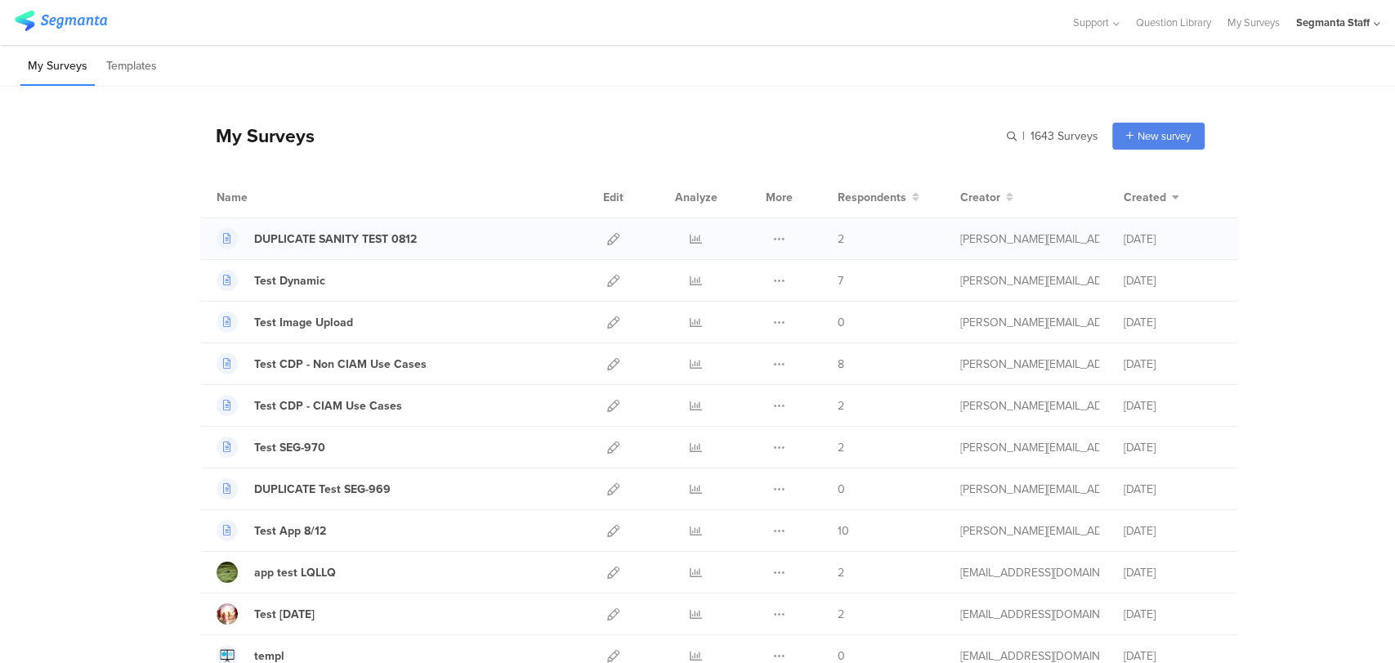
click at [613, 240] on div at bounding box center [613, 238] width 35 height 41
click at [608, 239] on icon at bounding box center [613, 239] width 12 height 12
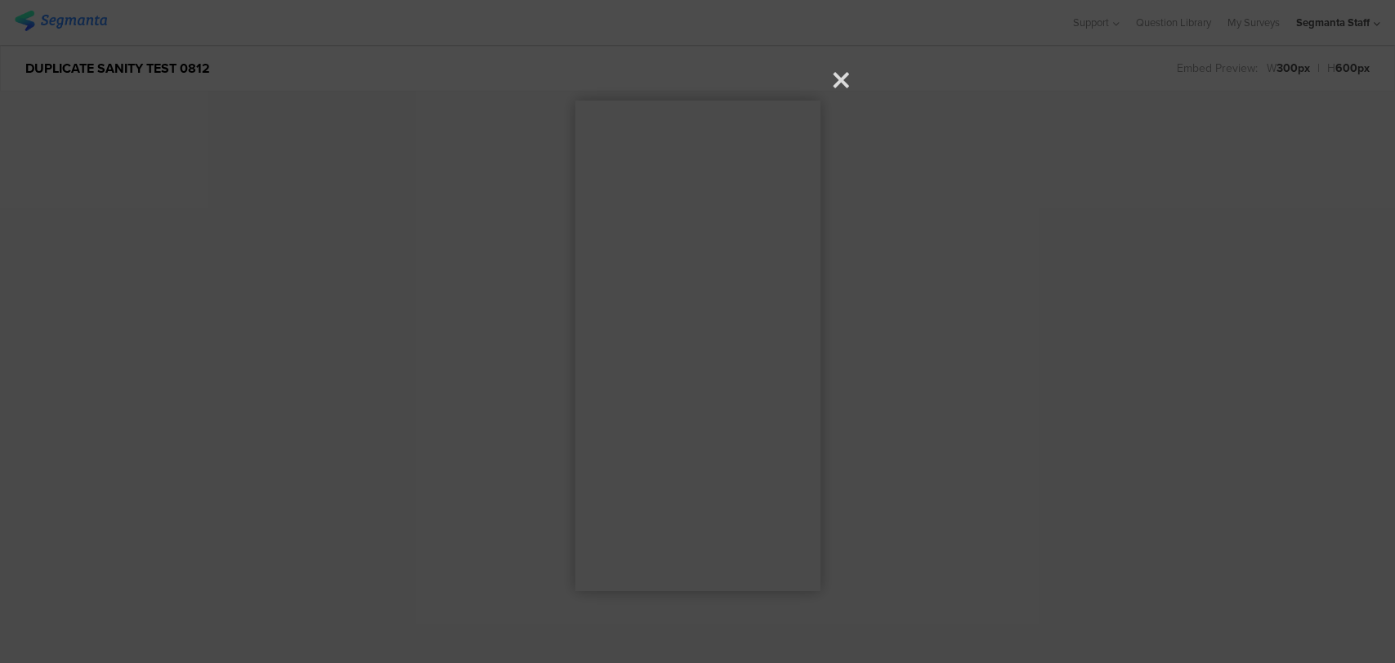
click at [839, 82] on icon at bounding box center [841, 80] width 16 height 16
